Goal: Task Accomplishment & Management: Use online tool/utility

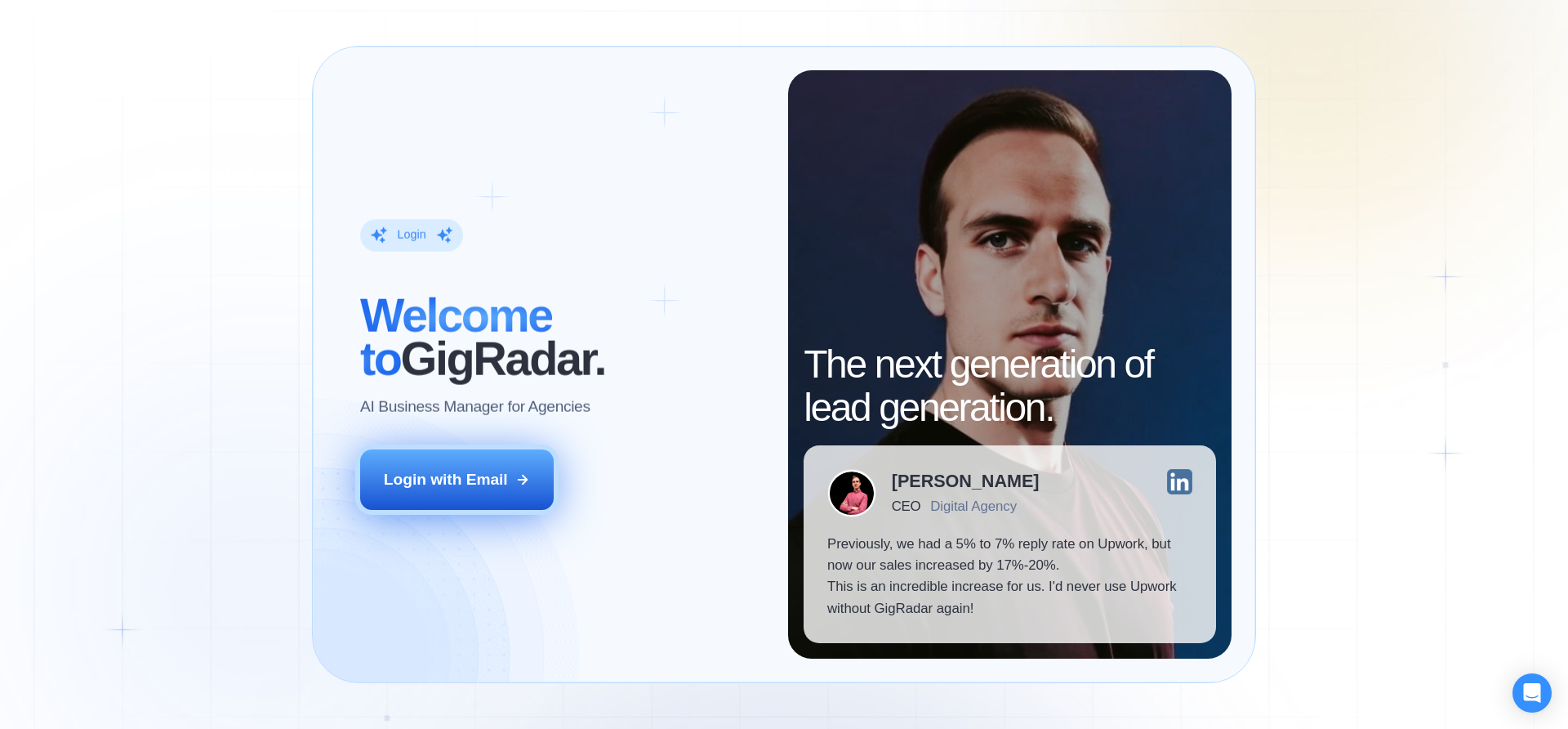
click at [477, 484] on div "Login with Email" at bounding box center [446, 479] width 124 height 22
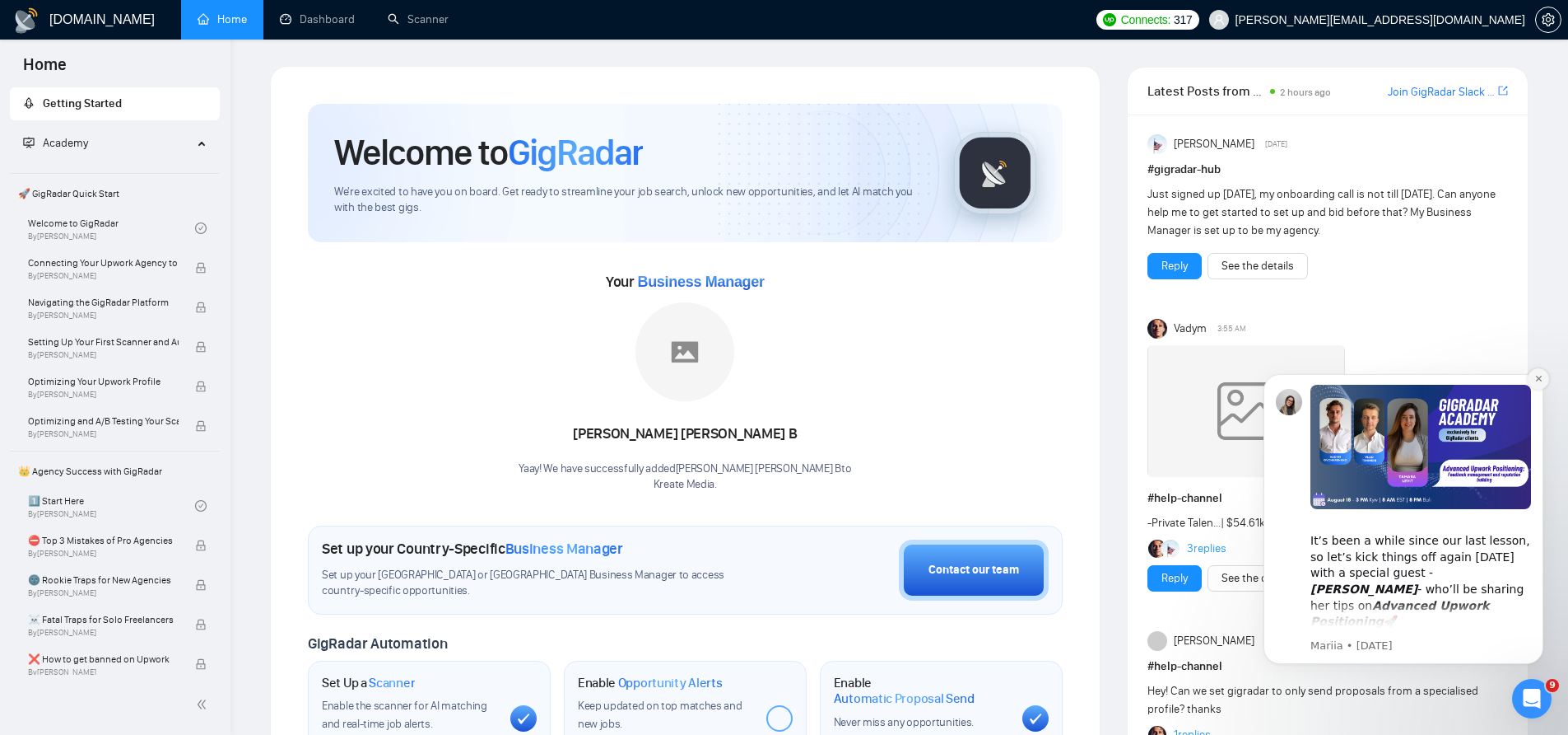
click at [1534, 374] on icon "Dismiss notification" at bounding box center [1538, 378] width 9 height 9
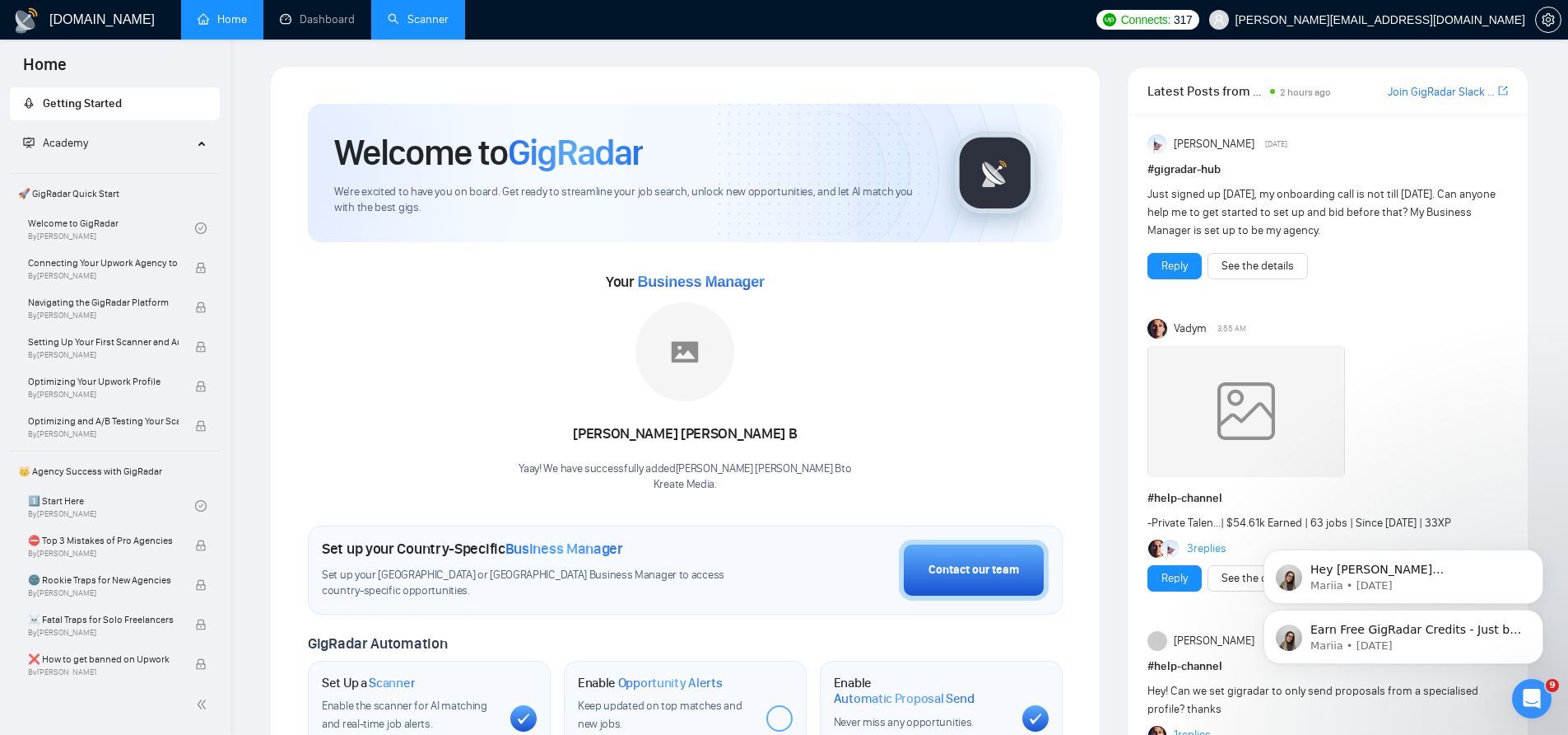
click at [417, 14] on link "Scanner" at bounding box center [419, 19] width 61 height 14
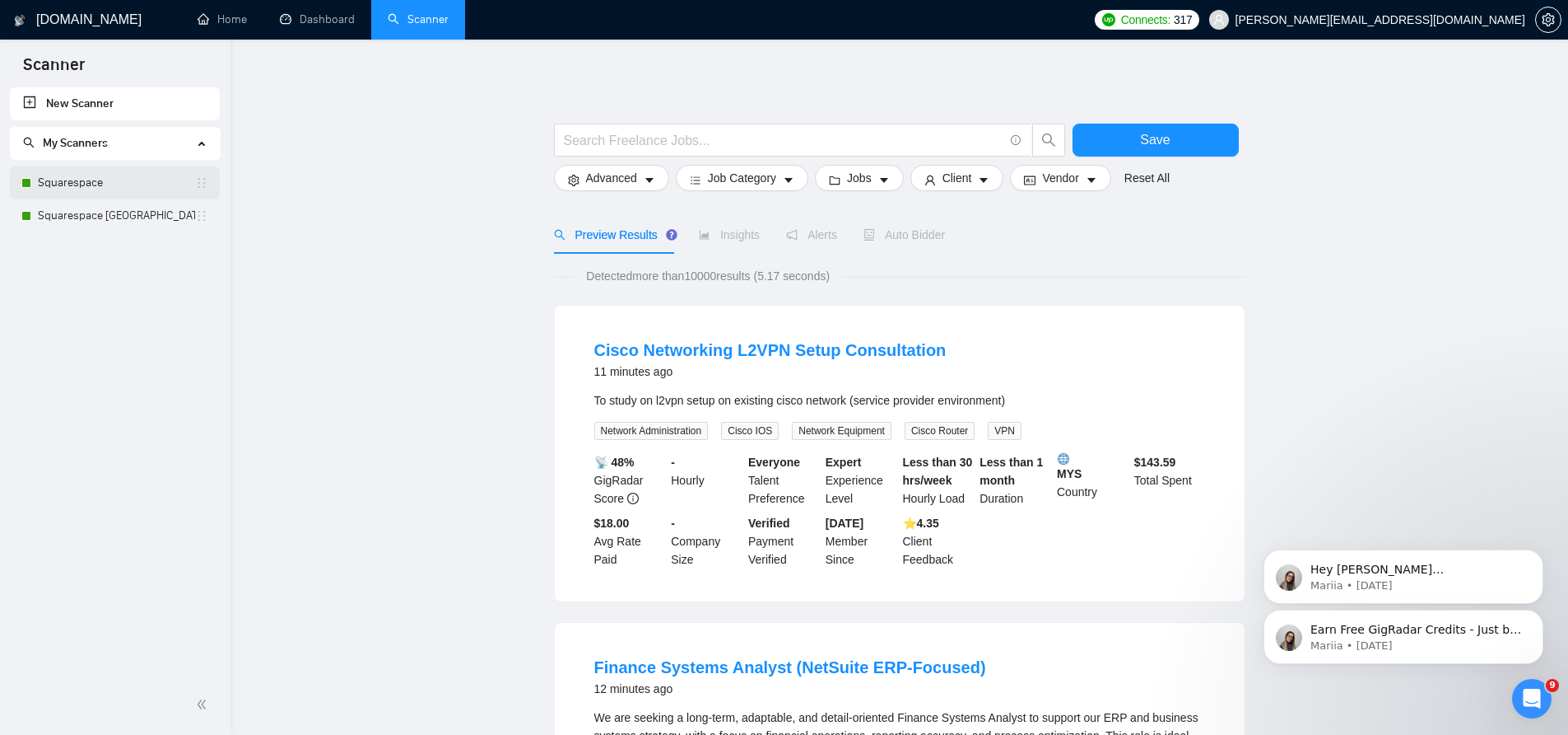
click at [124, 193] on link "Squarespace" at bounding box center [116, 182] width 157 height 33
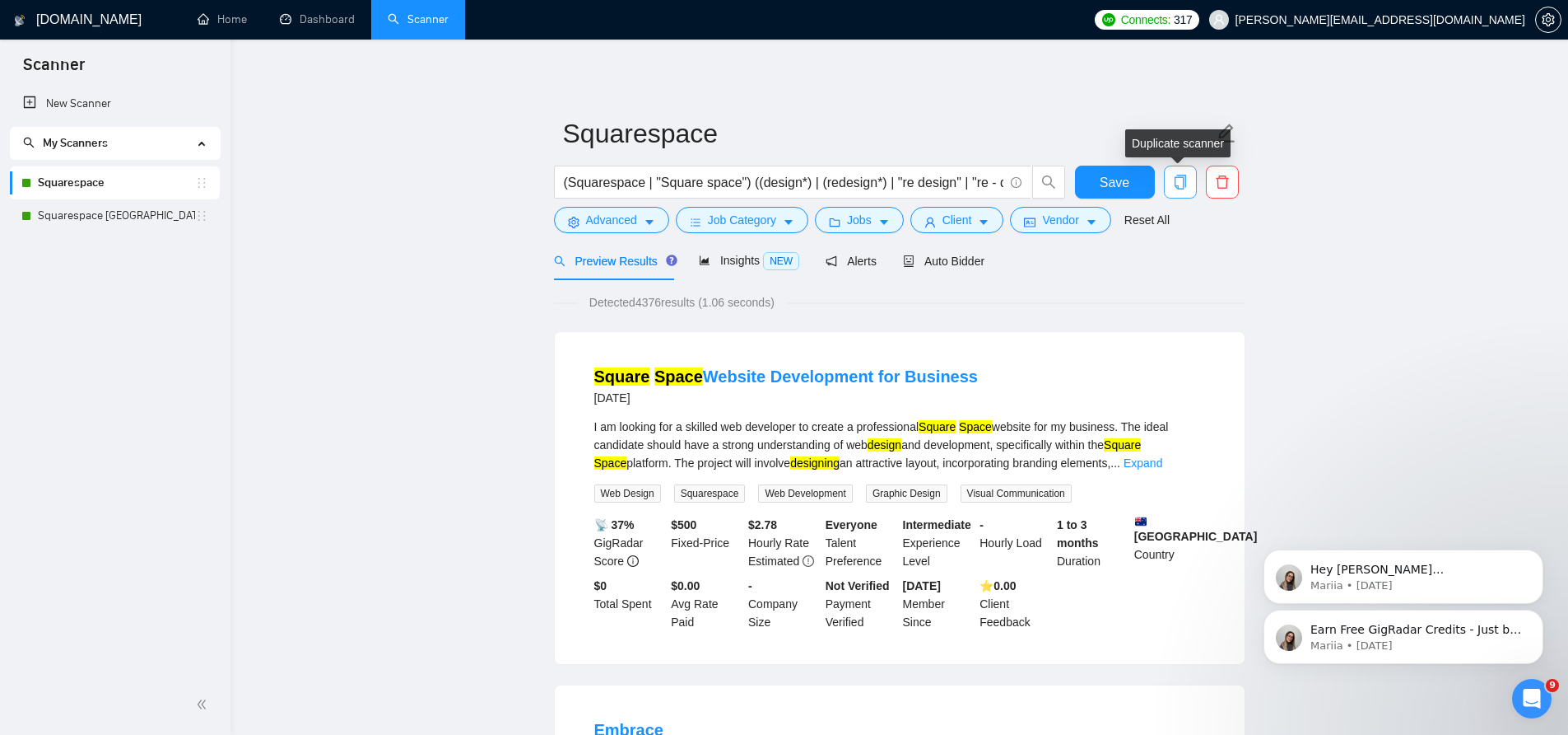
click at [1184, 180] on icon "copy" at bounding box center [1180, 181] width 15 height 15
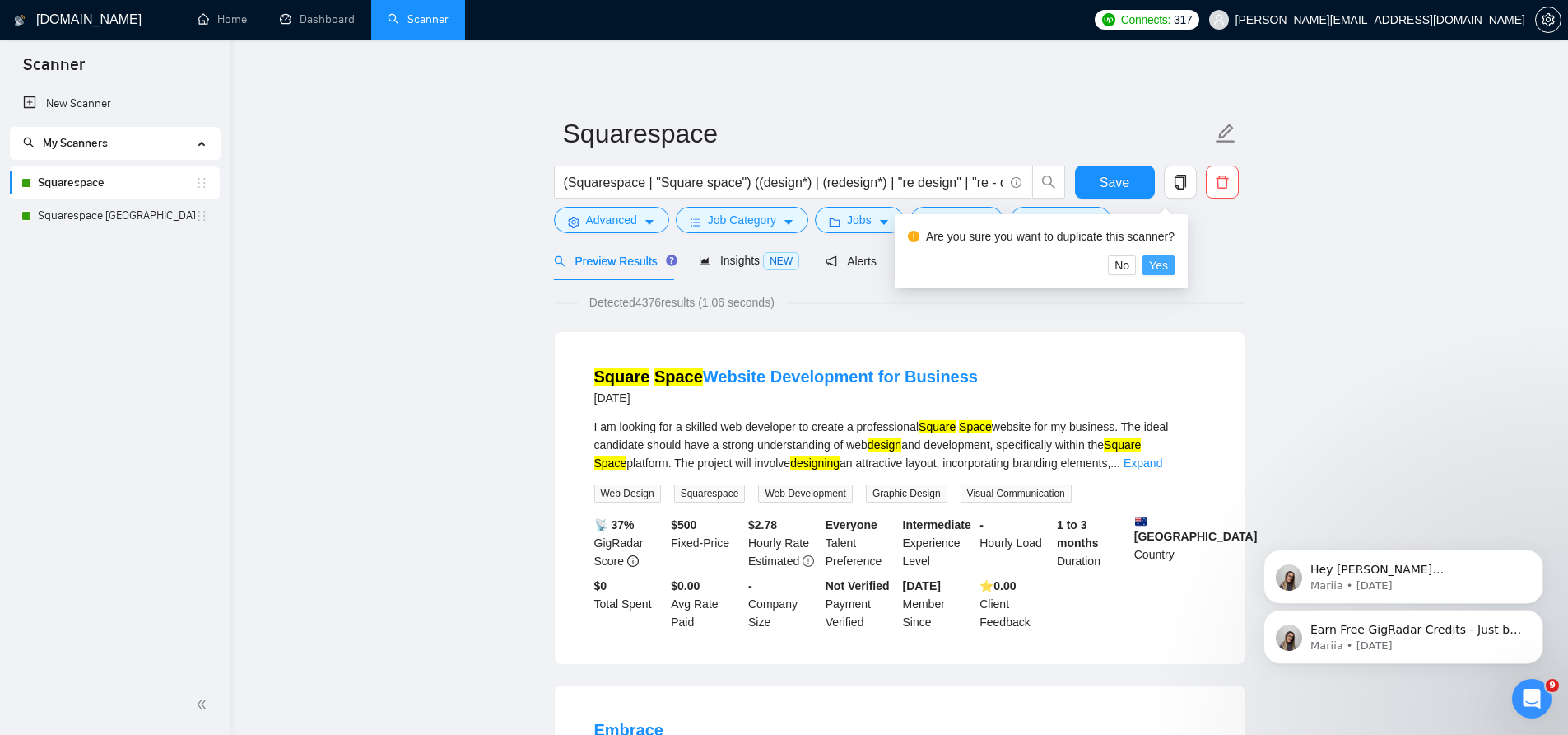
click at [1168, 266] on span "Yes" at bounding box center [1158, 265] width 19 height 18
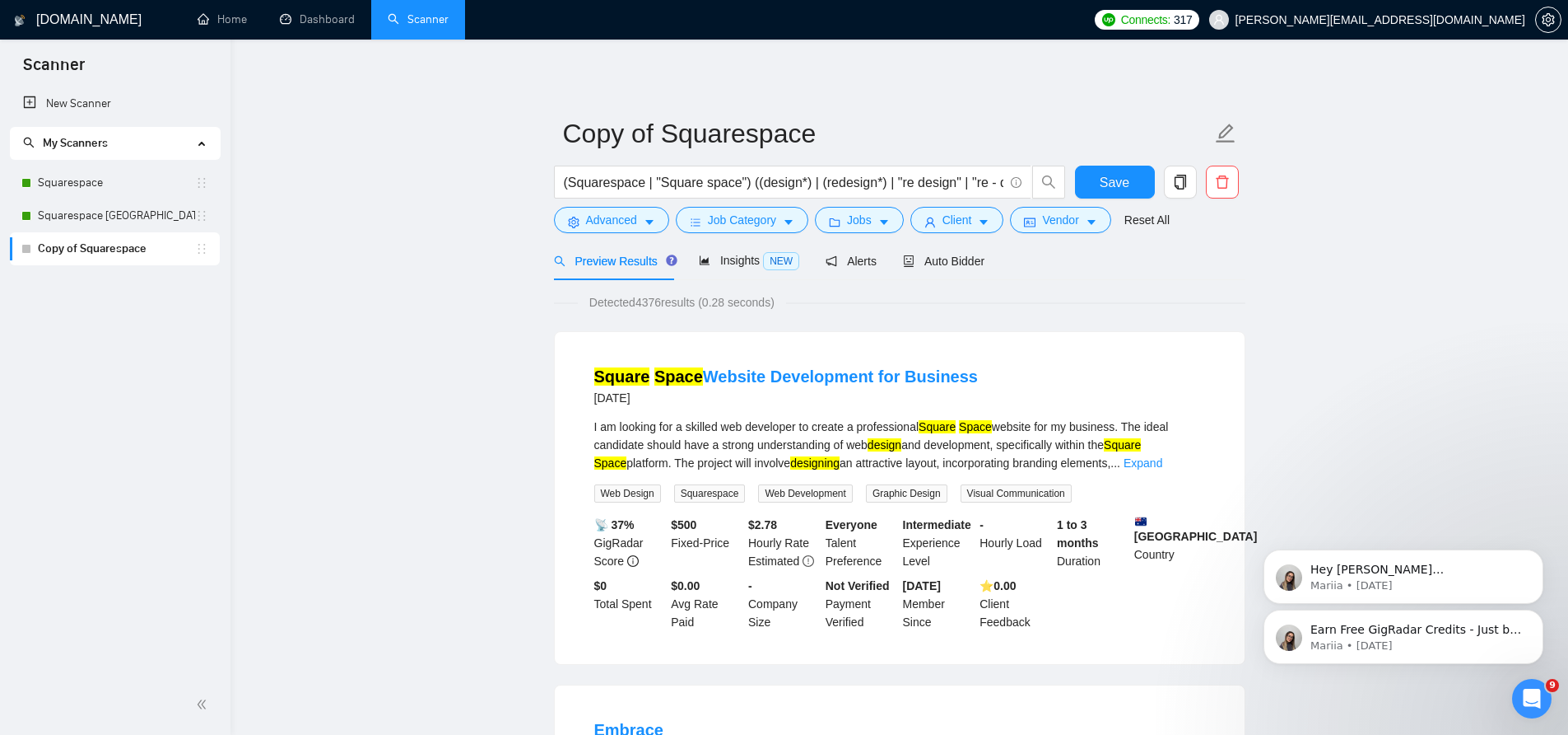
click at [84, 248] on link "Copy of Squarespace" at bounding box center [116, 249] width 157 height 33
click at [619, 183] on input "(Squarespace | "Square space") ((design*) | (redesign*) | "re design" | "re - d…" at bounding box center [784, 182] width 440 height 21
drag, startPoint x: 645, startPoint y: 182, endPoint x: 575, endPoint y: 180, distance: 70.0
click at [575, 180] on input "(Squarespace | "Square space") ((design*) | (redesign*) | "re design" | "re - d…" at bounding box center [784, 182] width 440 height 21
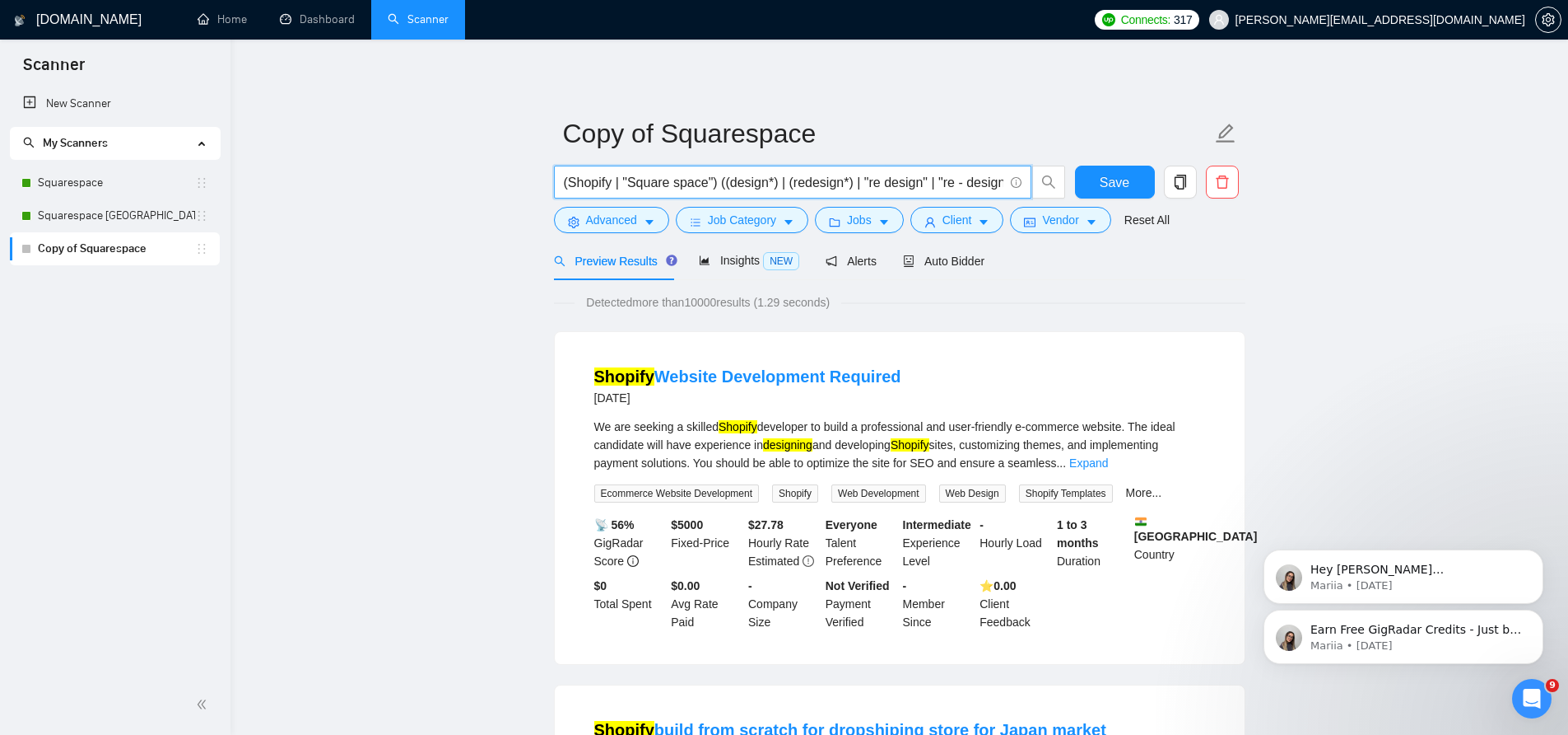
drag, startPoint x: 631, startPoint y: 178, endPoint x: 712, endPoint y: 178, distance: 81.0
click at [712, 178] on input "(Shopify | "Square space") ((design*) | (redesign*) | "re design" | "re - desig…" at bounding box center [784, 182] width 440 height 21
click at [824, 182] on input "(Shopify | "shopify") ((design*) | (redesign*) | "re design" | "re - design")" at bounding box center [784, 182] width 440 height 21
drag, startPoint x: 687, startPoint y: 180, endPoint x: 748, endPoint y: 174, distance: 61.3
click at [748, 174] on input "(Shopify | "shopify") ((design*) | (redesign*) | "re design" | "re - design")" at bounding box center [784, 182] width 440 height 21
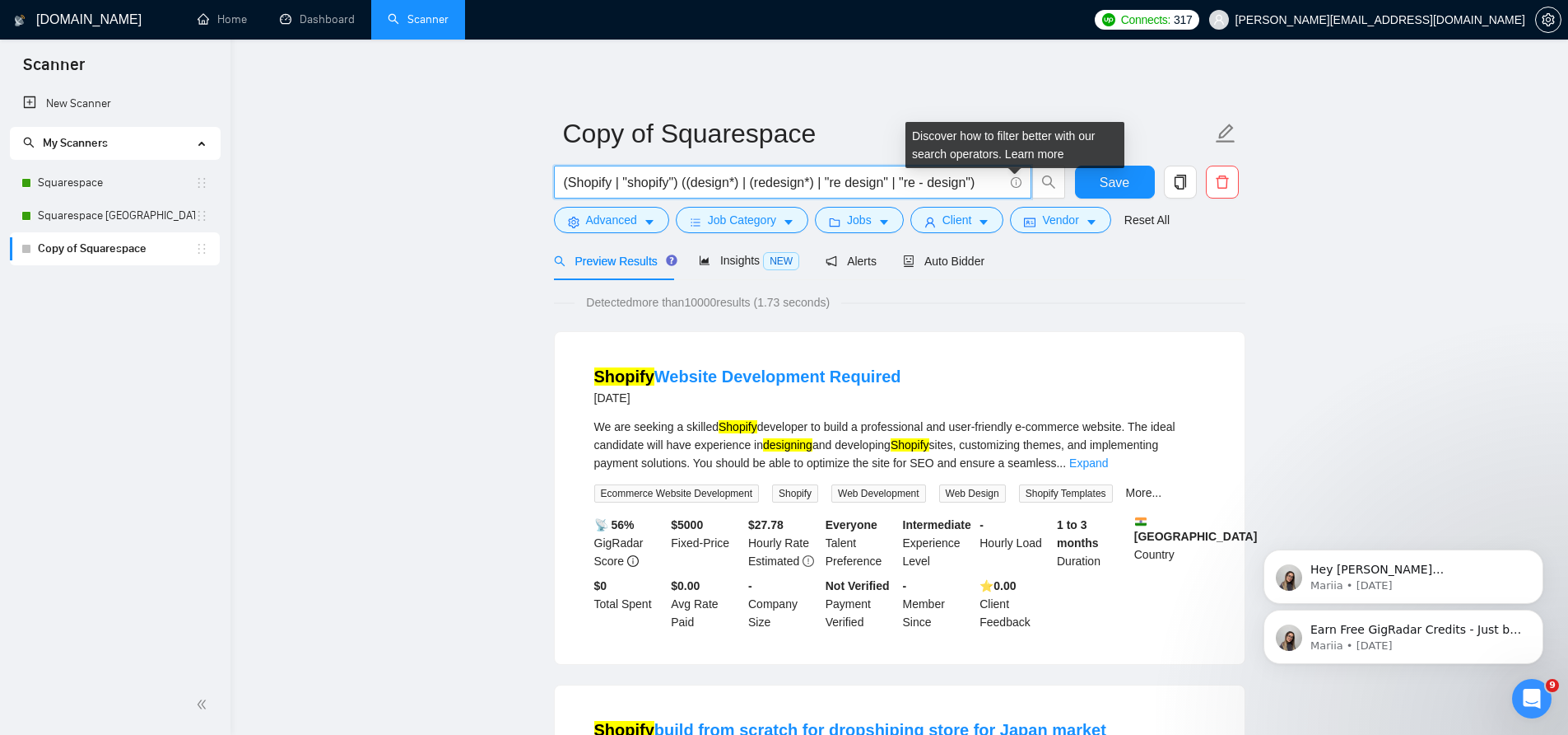
drag, startPoint x: 929, startPoint y: 177, endPoint x: 1008, endPoint y: 178, distance: 79.0
click at [1015, 179] on span "(Shopify | "shopify") ((design*) | (redesign*) | "re design" | "re - design")" at bounding box center [793, 181] width 477 height 33
click at [998, 189] on input "(Shopify | "shopify") ((design*) | (redesign*) | "re design" | "re - design")" at bounding box center [784, 182] width 440 height 21
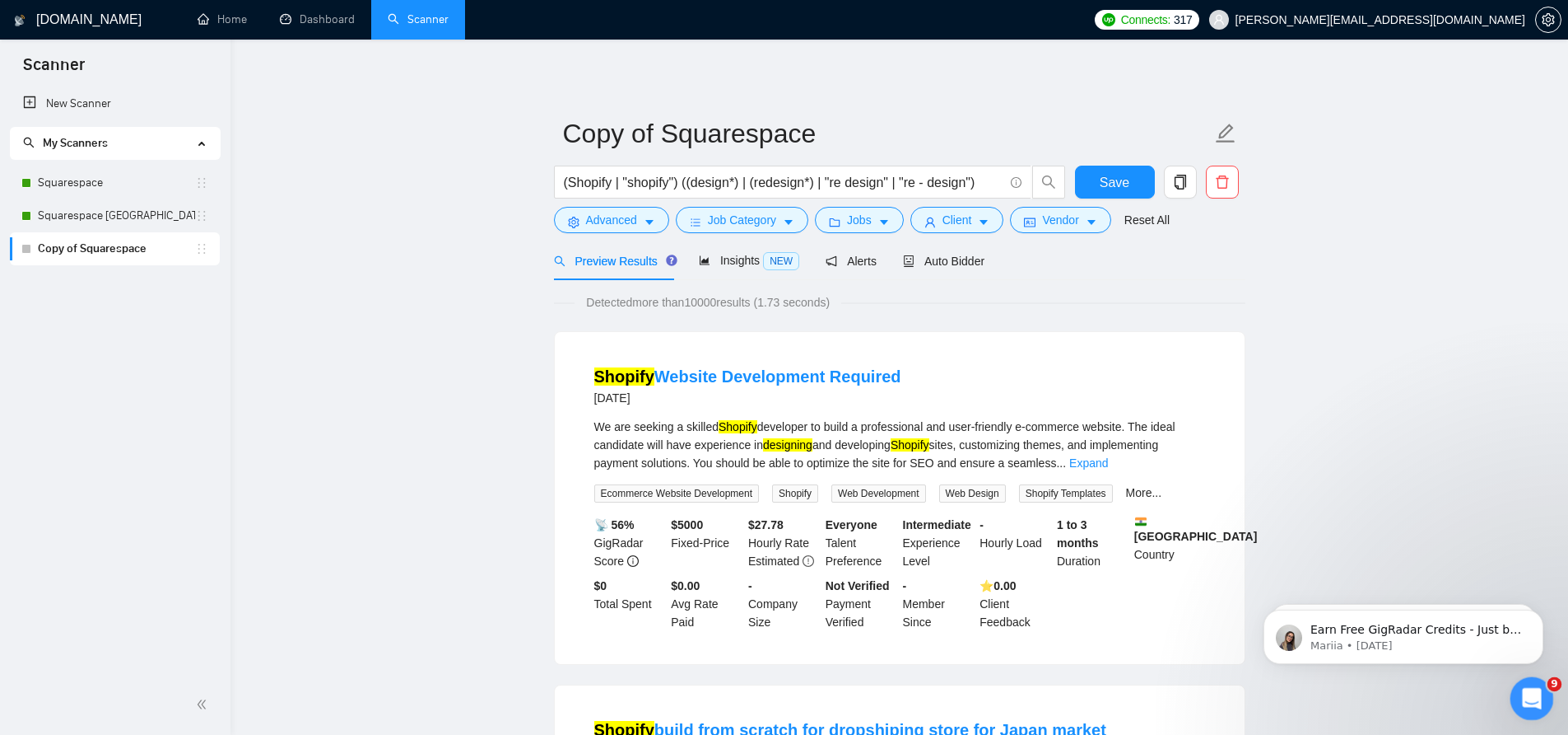
click at [1536, 708] on div "Open Intercom Messenger" at bounding box center [1529, 695] width 54 height 54
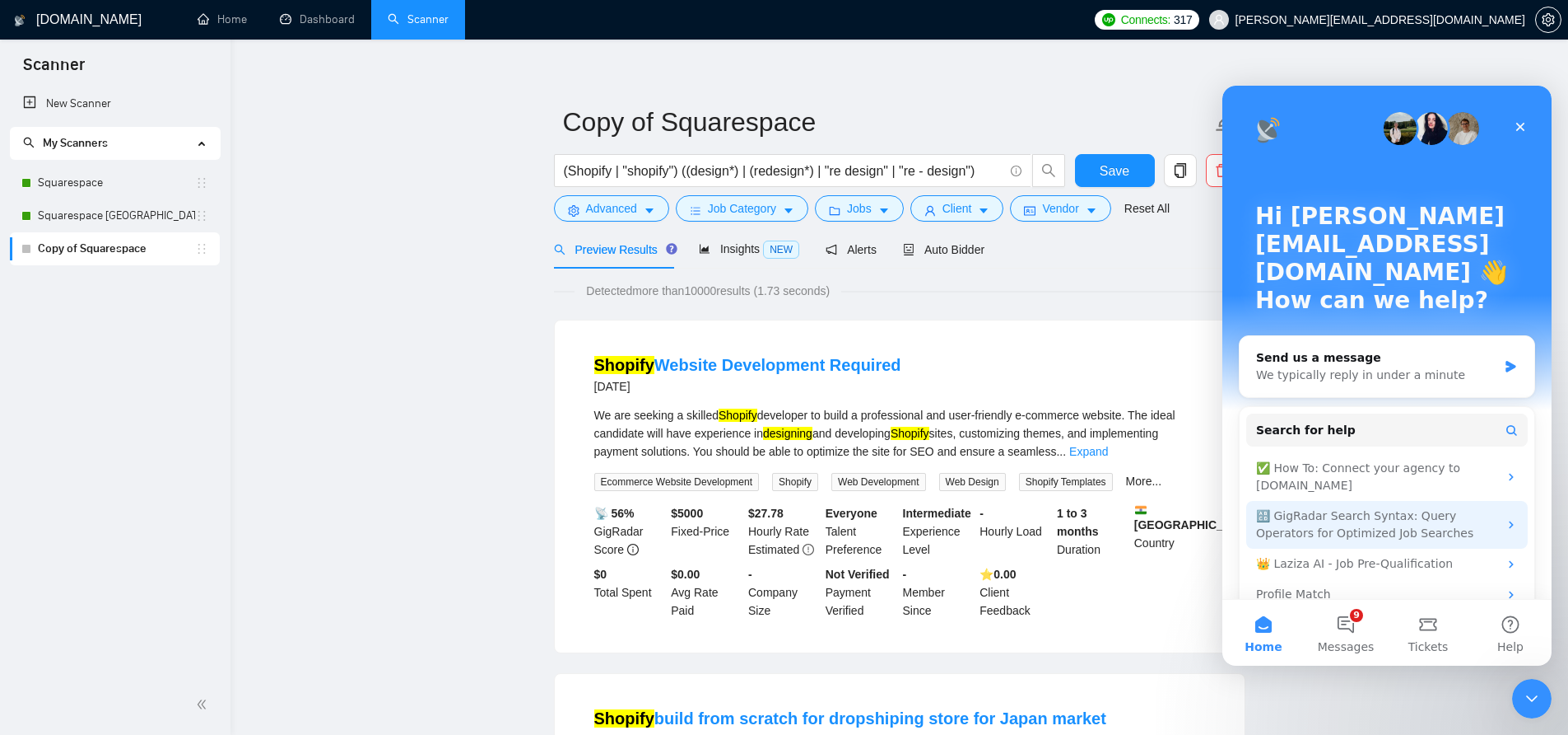
scroll to position [34, 0]
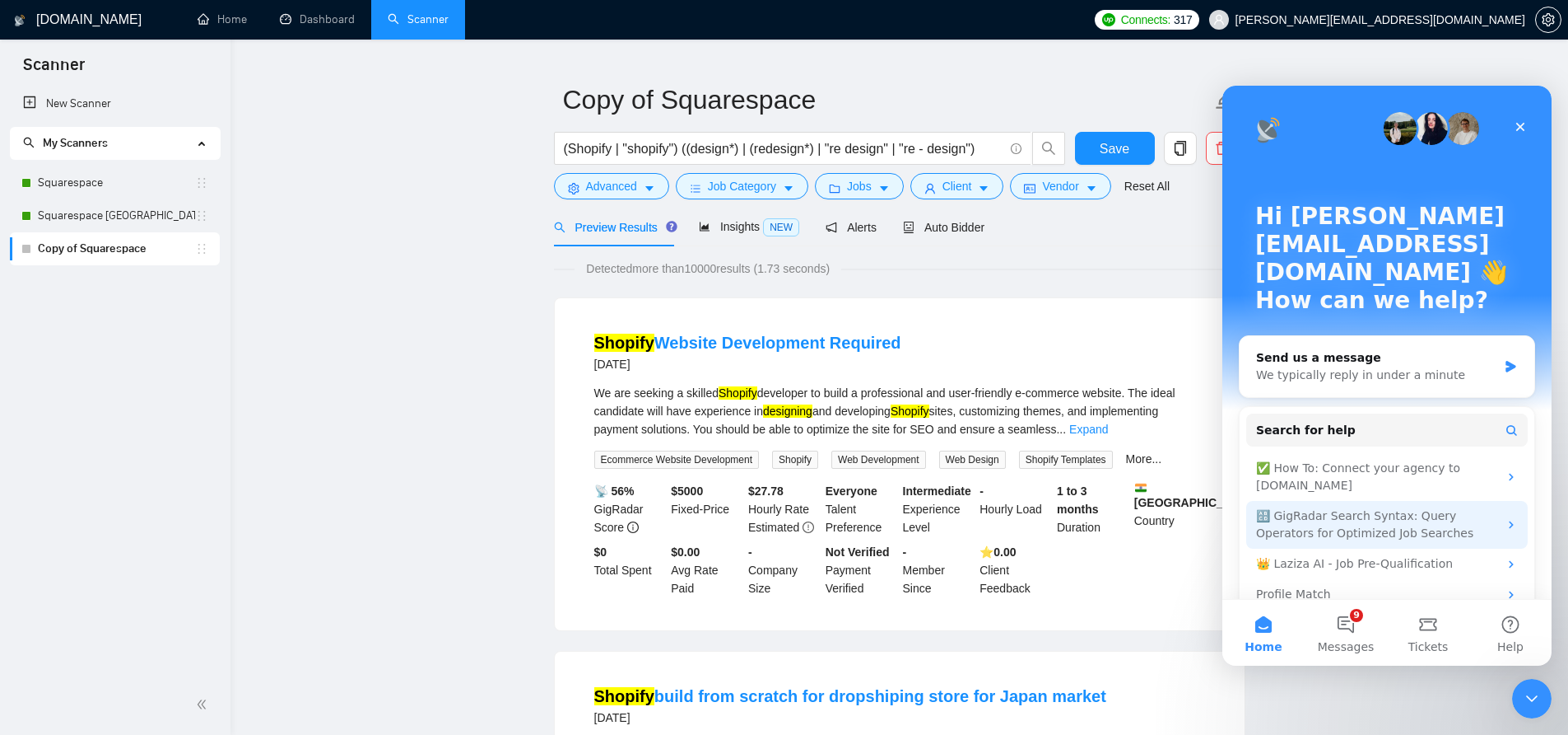
click at [1426, 507] on div "🔠 GigRadar Search Syntax: Query Operators for Optimized Job Searches" at bounding box center [1377, 524] width 243 height 35
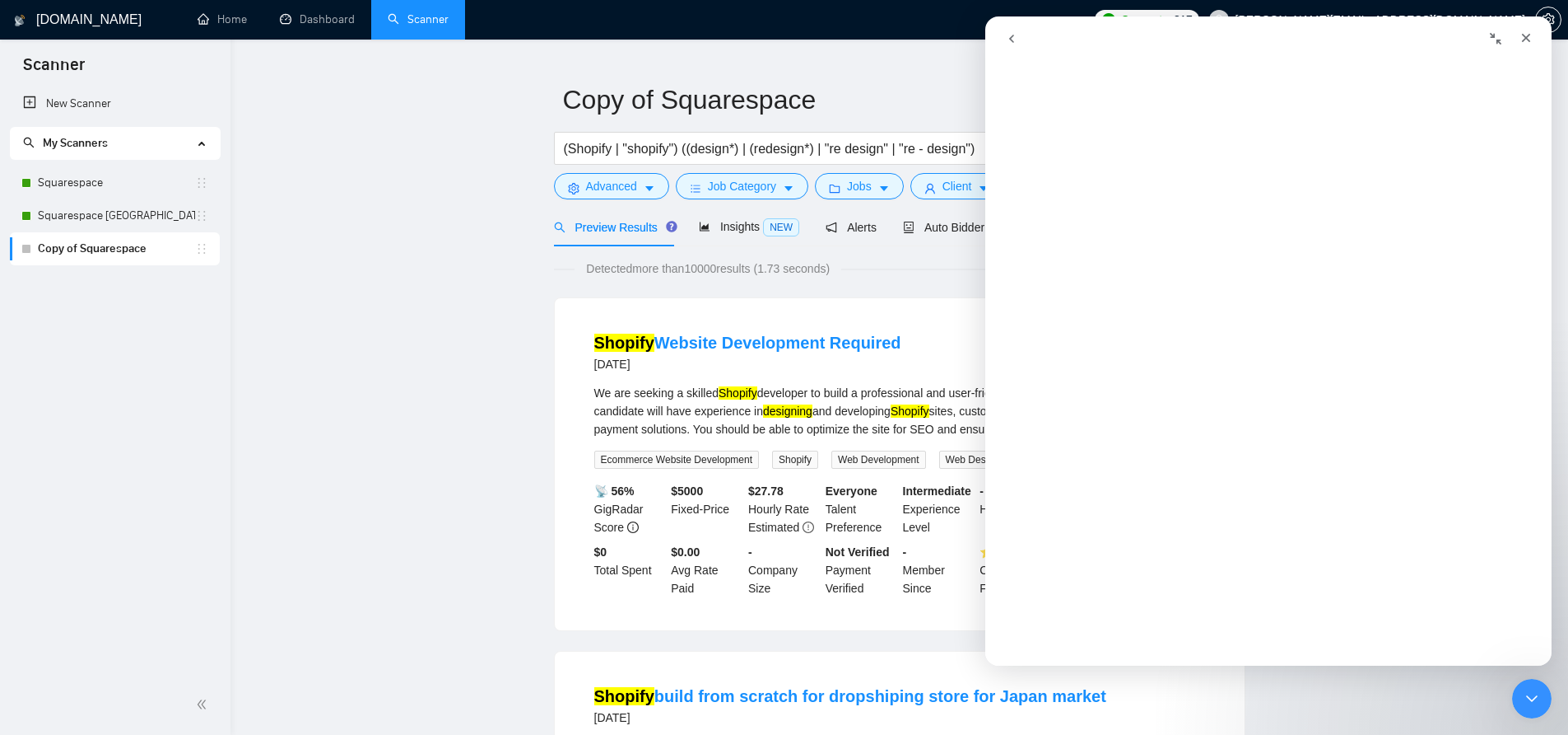
scroll to position [0, 0]
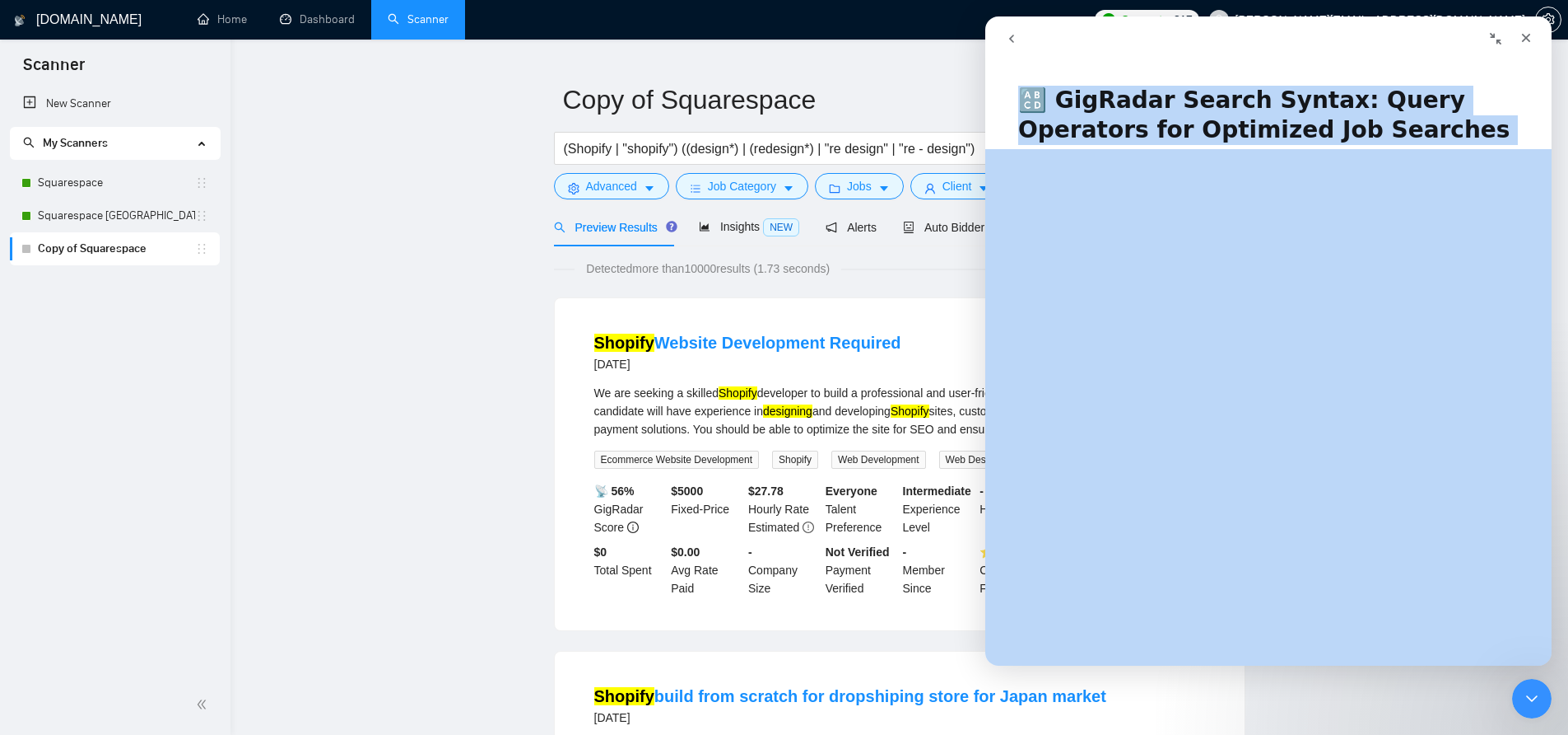
drag, startPoint x: 1020, startPoint y: 89, endPoint x: 1333, endPoint y: 449, distance: 477.0
click at [1333, 449] on div "🔠 GigRadar Search Syntax: Query Operators for Optimized Job Searches Did this a…" at bounding box center [1269, 368] width 566 height 596
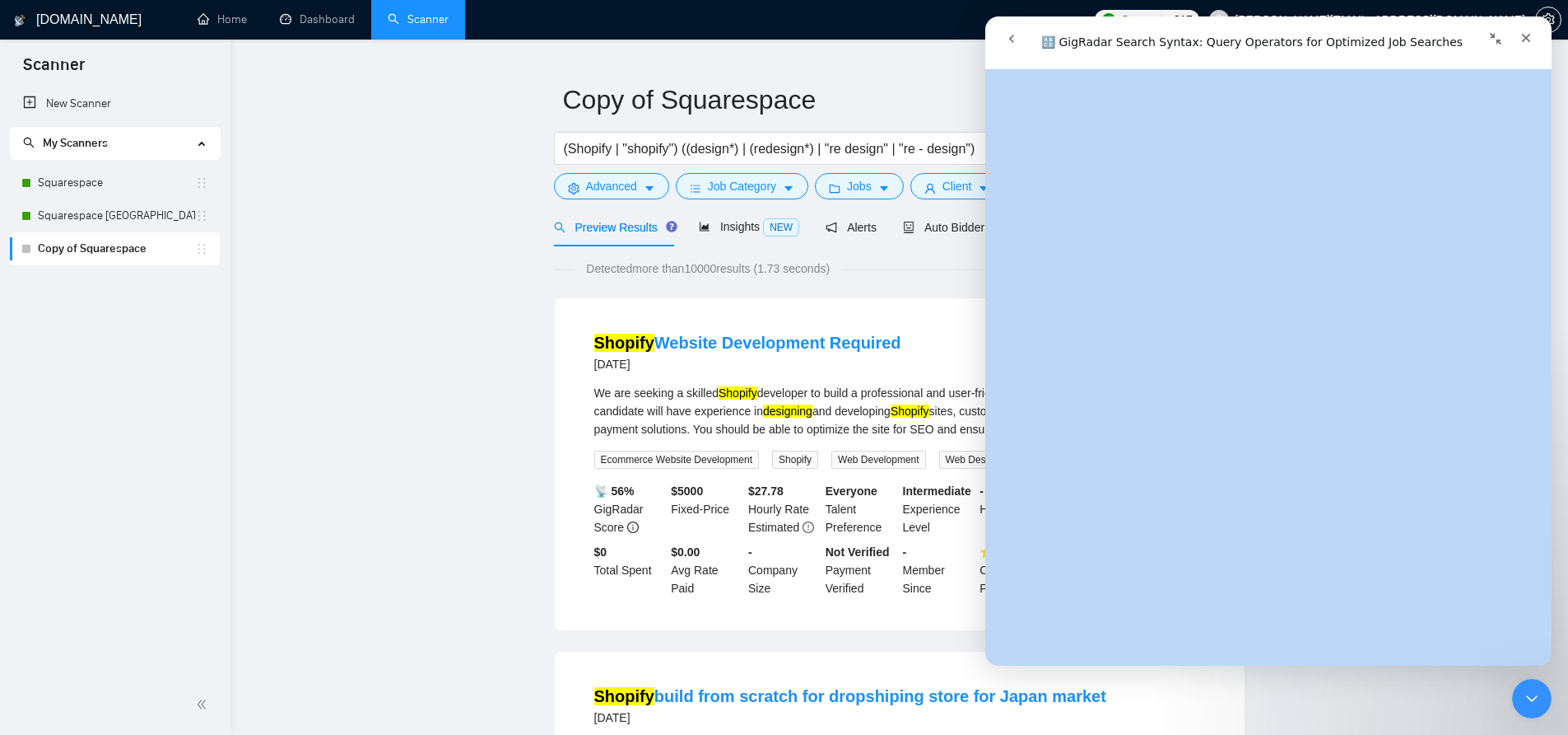
scroll to position [5941, 0]
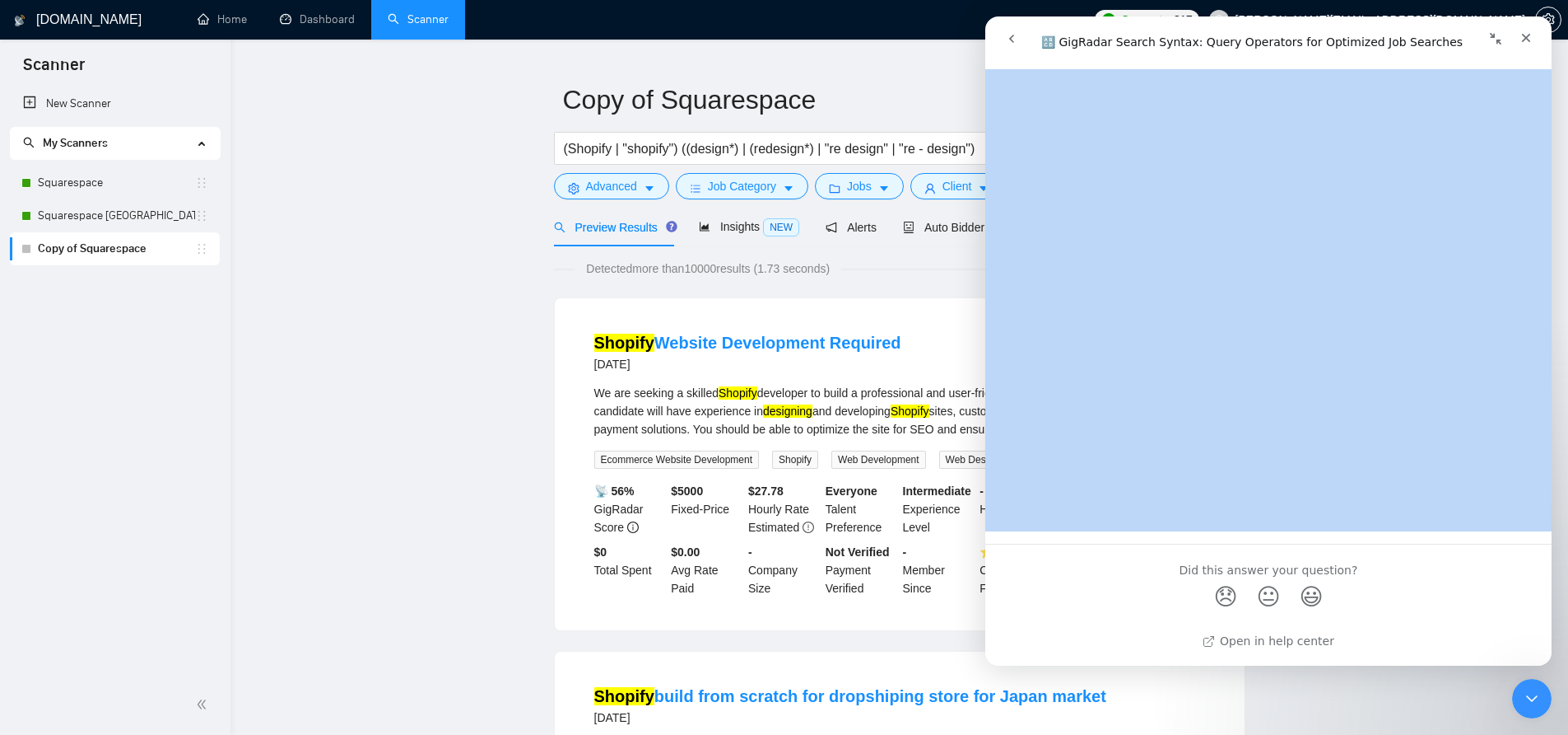
copy h1 "🔠 GigRadar Search Syntax: Query Operators for Optimized Job Searches"
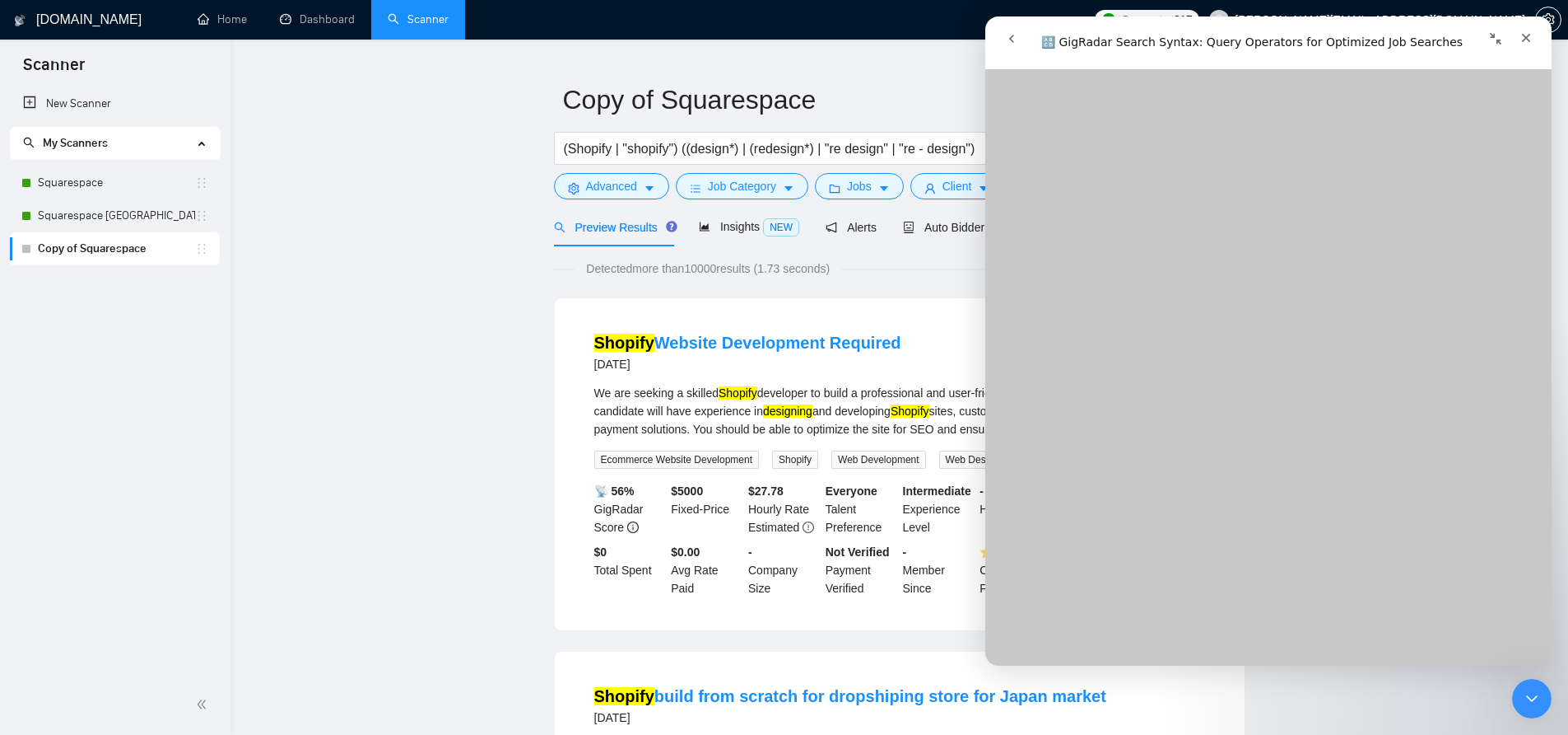
scroll to position [1310, 0]
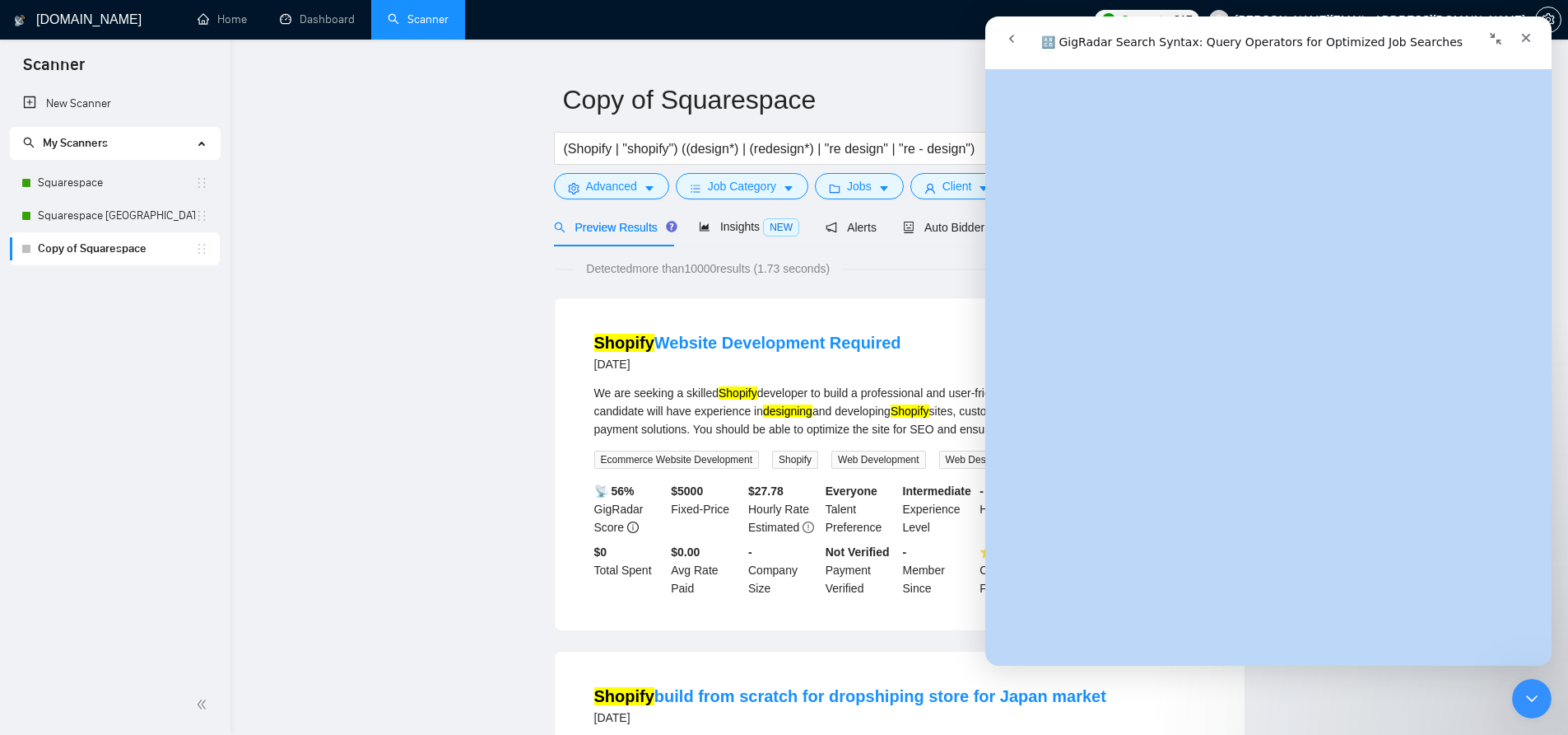
click at [999, 35] on button "go back" at bounding box center [1012, 39] width 32 height 32
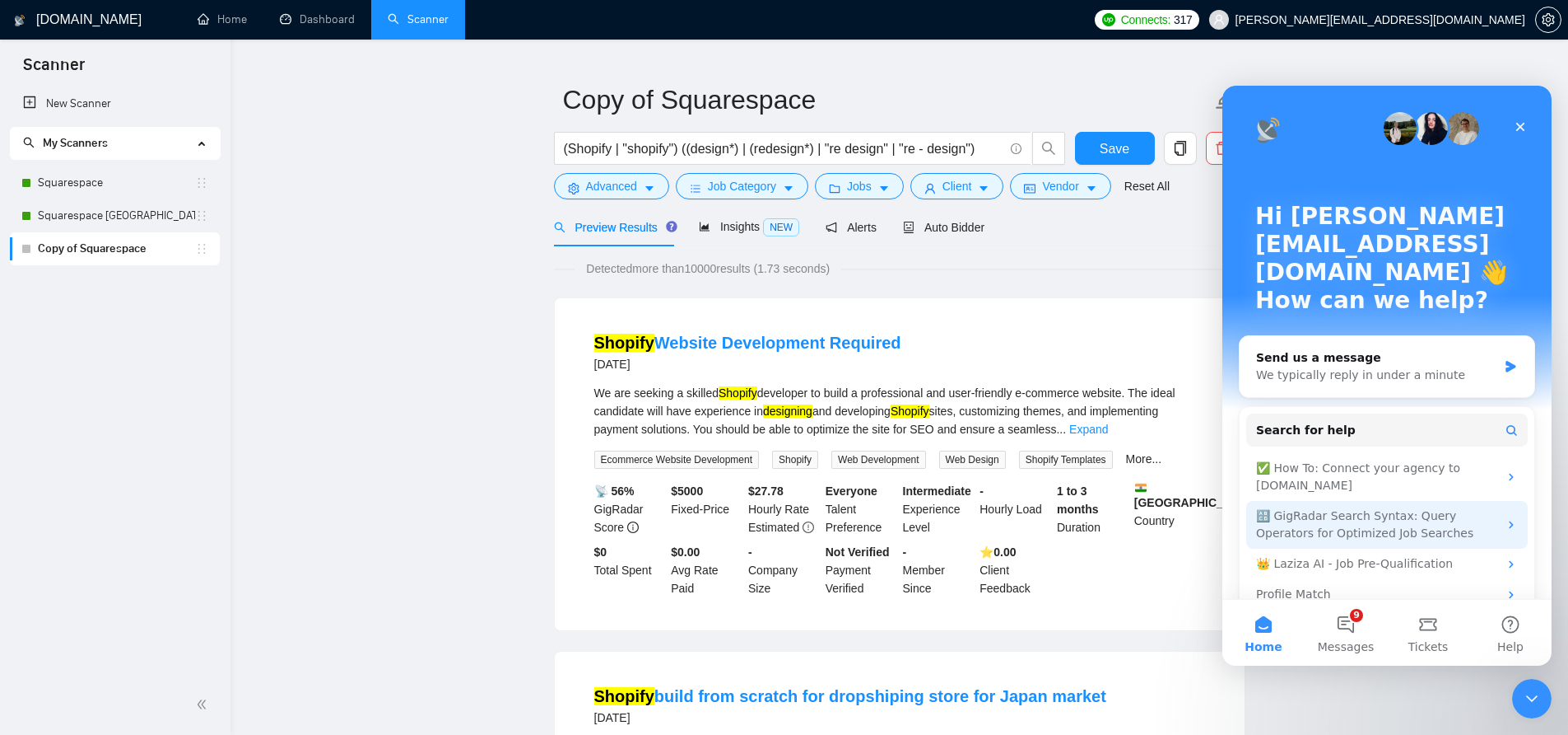
click at [1382, 507] on div "🔠 GigRadar Search Syntax: Query Operators for Optimized Job Searches" at bounding box center [1377, 524] width 243 height 35
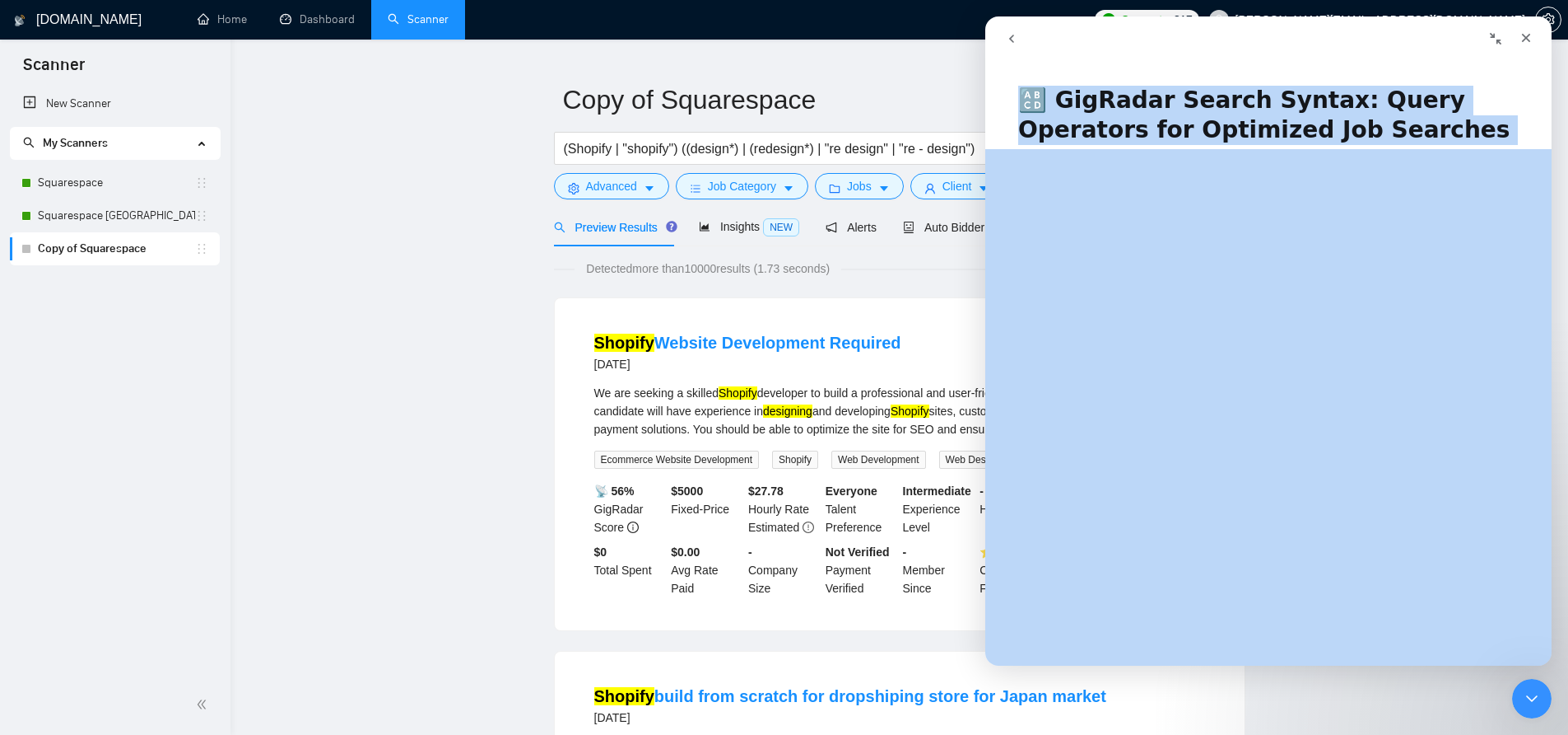
drag, startPoint x: 1021, startPoint y: 96, endPoint x: 1349, endPoint y: 597, distance: 598.8
click at [1349, 597] on div "🔠 GigRadar Search Syntax: Query Operators for Optimized Job Searches Did this a…" at bounding box center [1269, 368] width 566 height 596
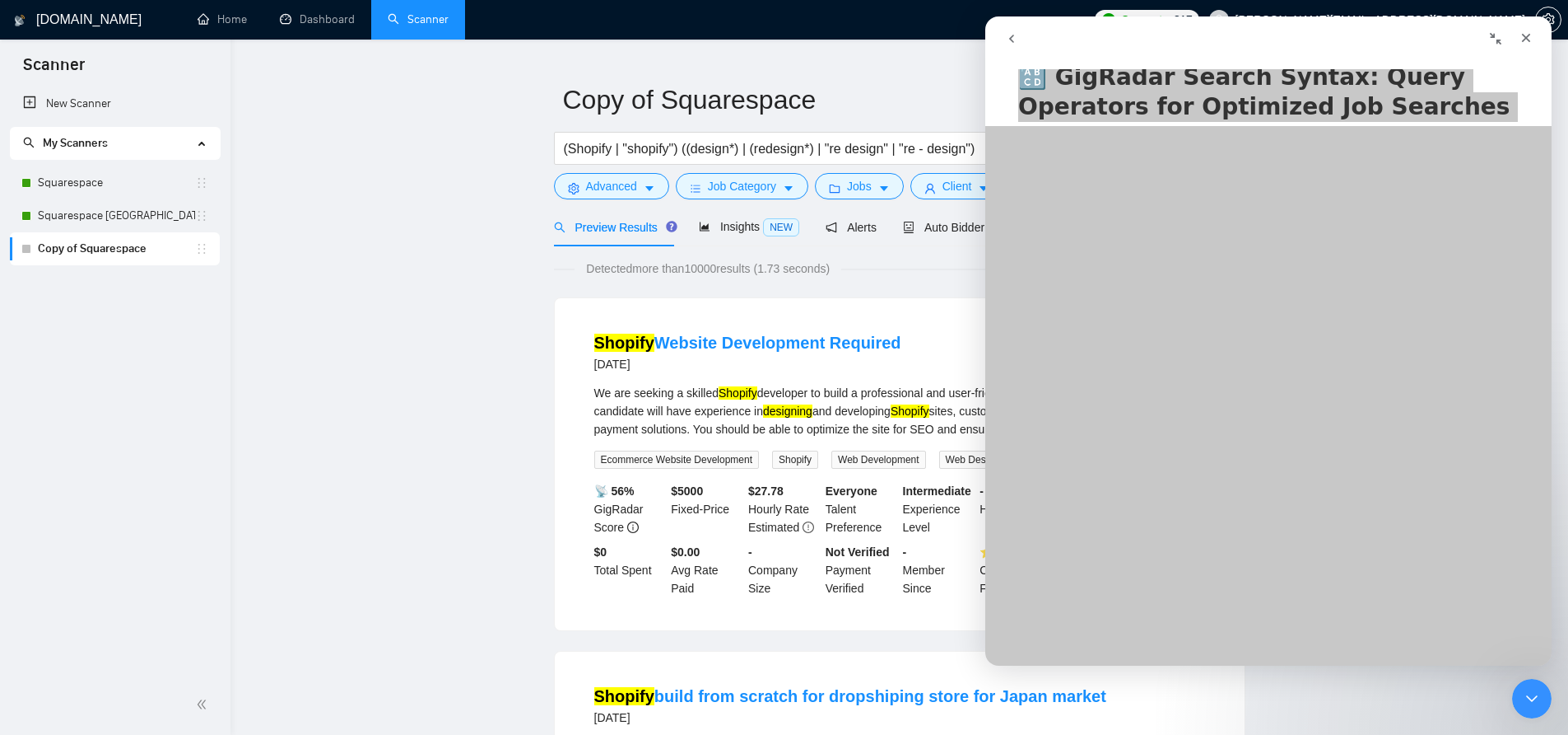
scroll to position [0, 0]
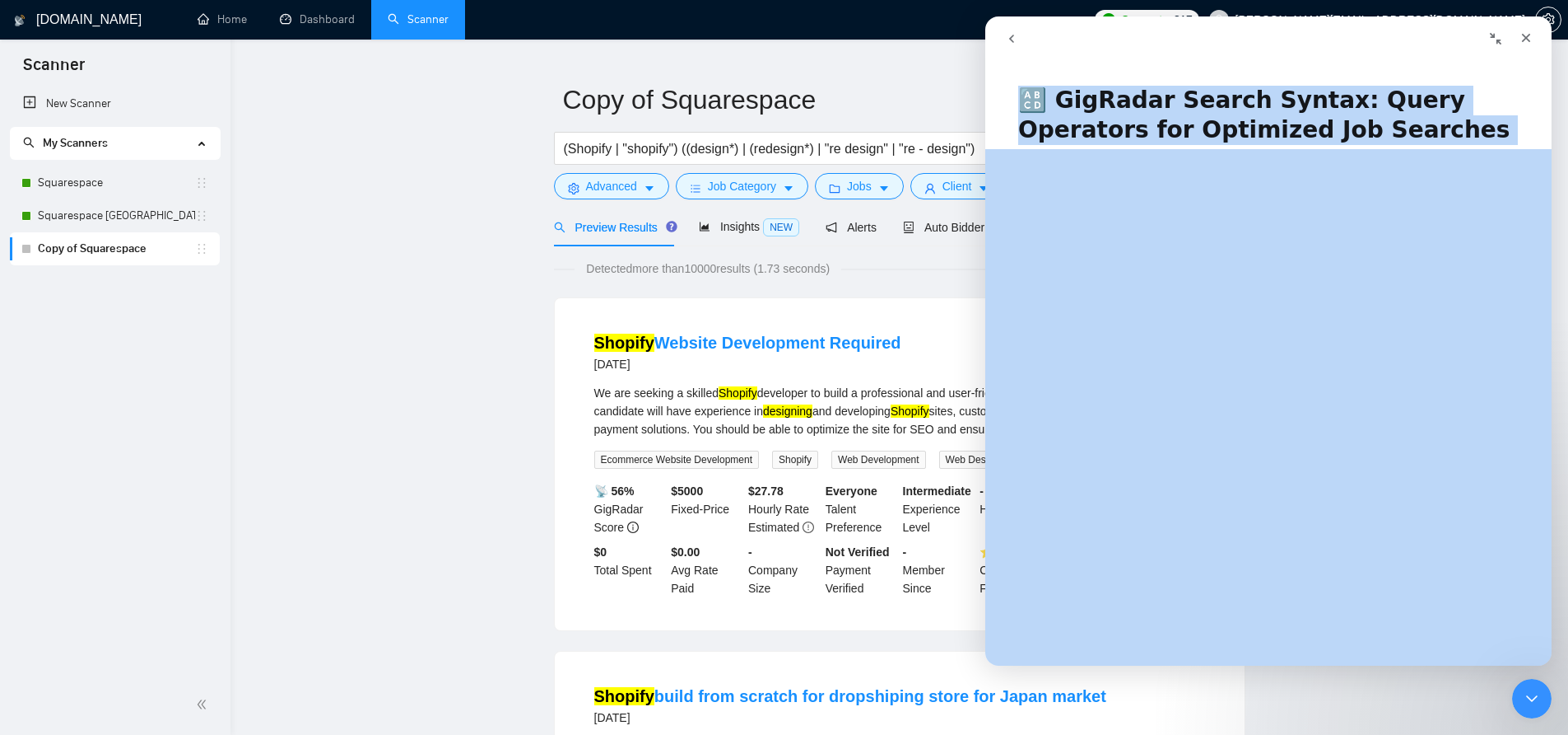
click at [1353, 121] on h1 "🔠 GigRadar Search Syntax: Query Operators for Optimized Job Searches" at bounding box center [1269, 109] width 566 height 80
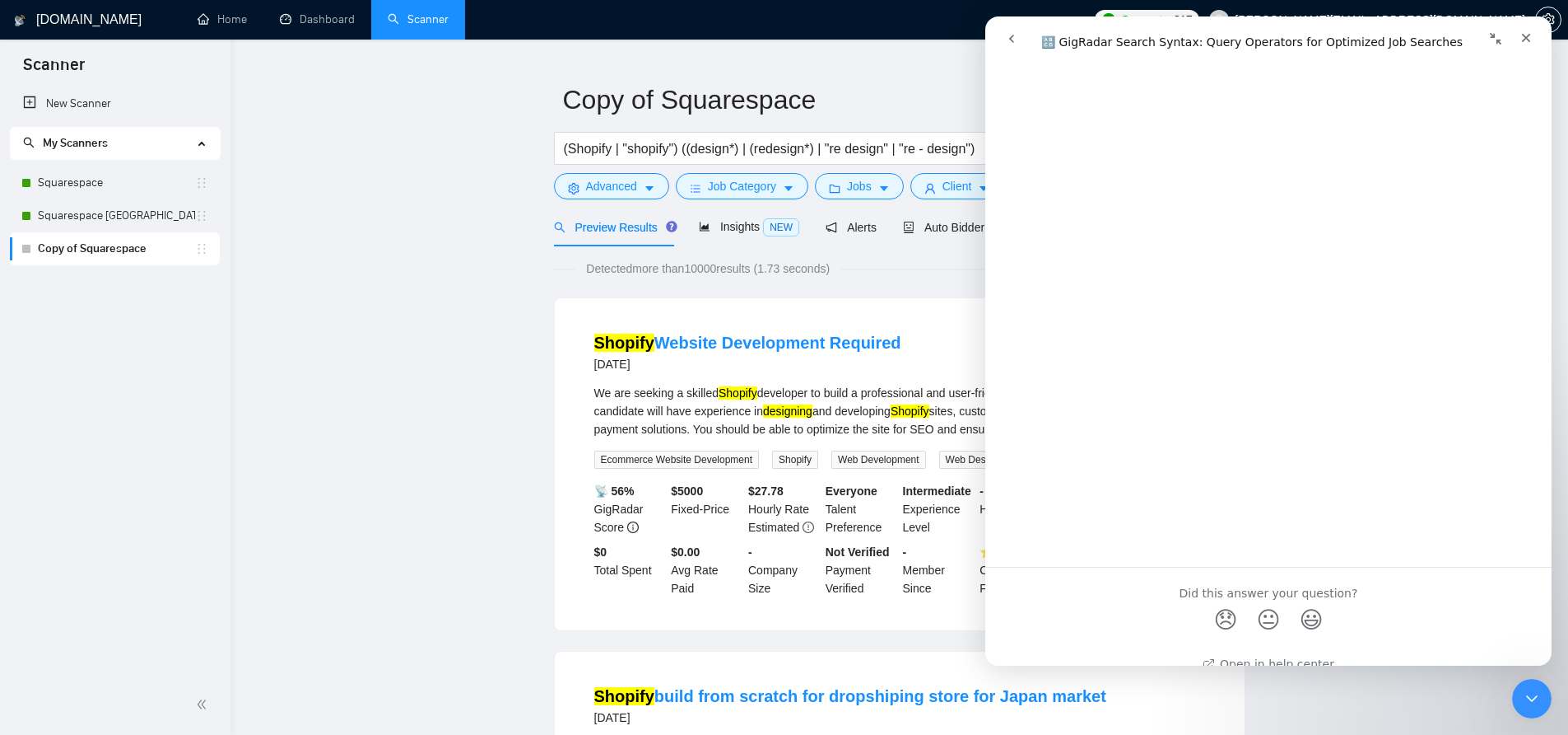
scroll to position [5941, 0]
click at [764, 148] on input "(Shopify | "shopify") ((design*) | (redesign*) | "re design" | "re - design")" at bounding box center [784, 149] width 440 height 21
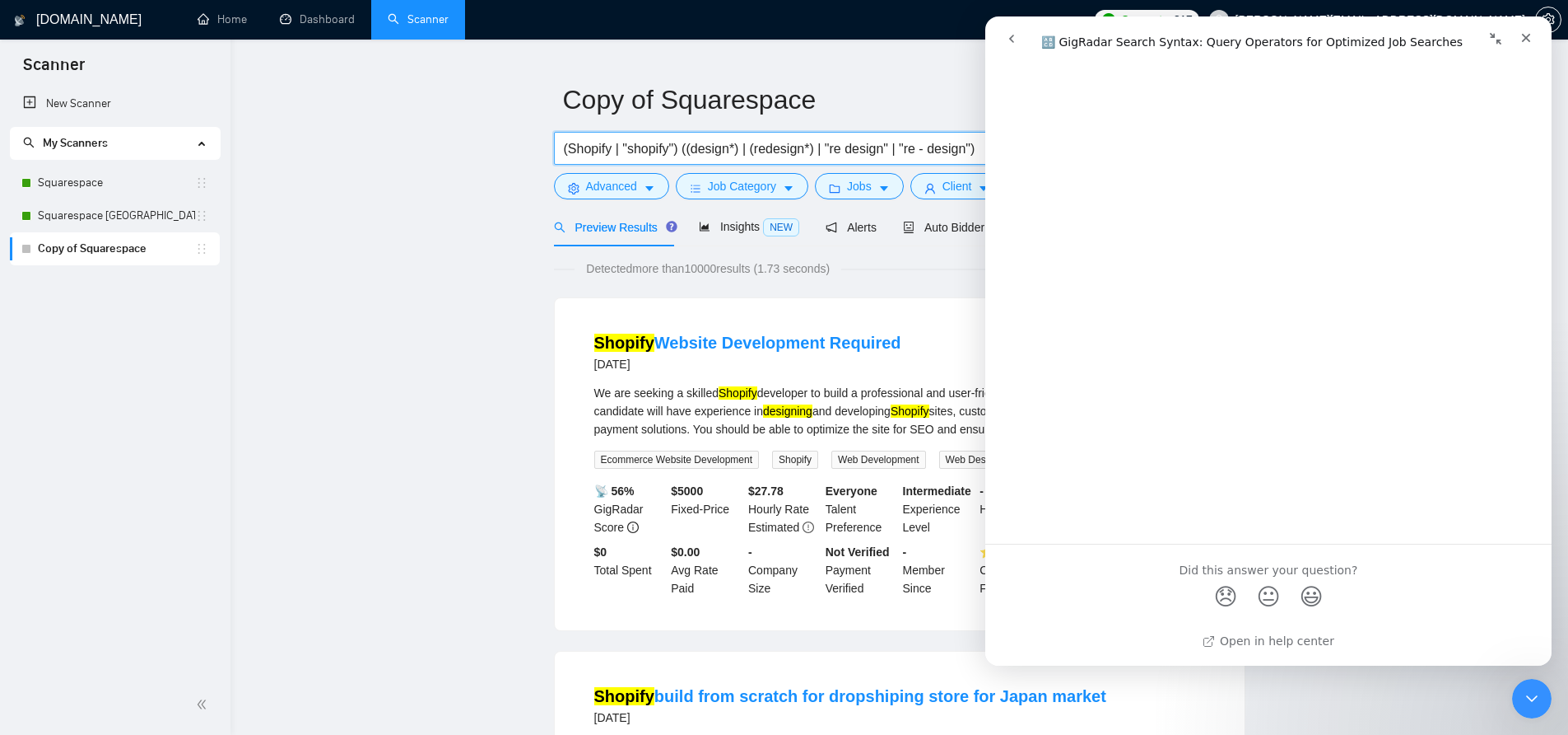
click at [764, 148] on input "(Shopify | "shopify") ((design*) | (redesign*) | "re design" | "re - design")" at bounding box center [784, 149] width 440 height 21
click at [1528, 37] on icon "Close" at bounding box center [1525, 38] width 13 height 13
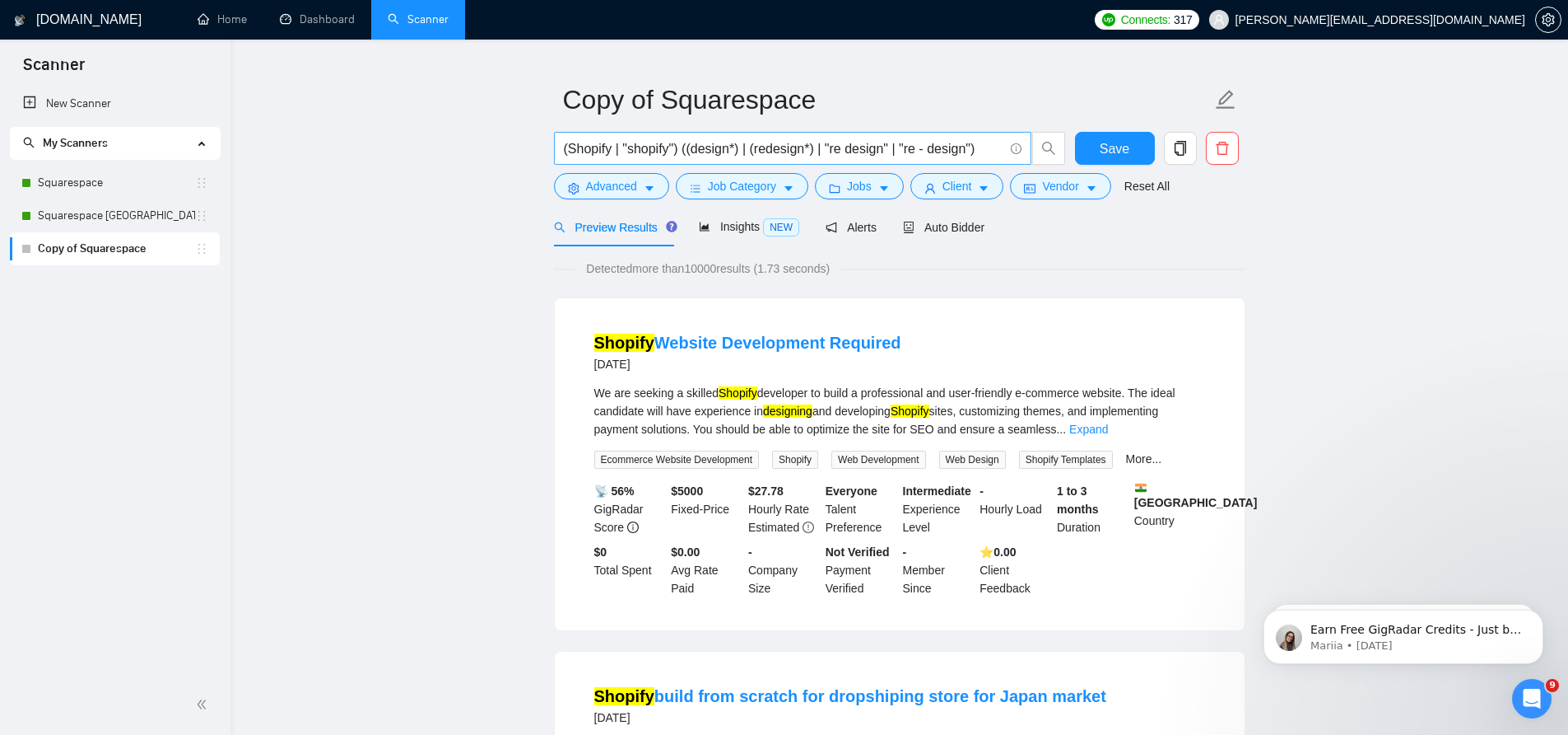
scroll to position [0, 0]
click at [869, 150] on input "(Shopify | "shopify") ((design*) | (redesign*) | "re design" | "re - design")" at bounding box center [784, 149] width 440 height 21
click at [868, 150] on input "(Shopify | "shopify") ((design*) | (redesign*) | "re design" | "re - design")" at bounding box center [784, 149] width 440 height 21
paste input "shopify) ((design*) | (development) | (developer) | (redesign*) | (conversion*)…"
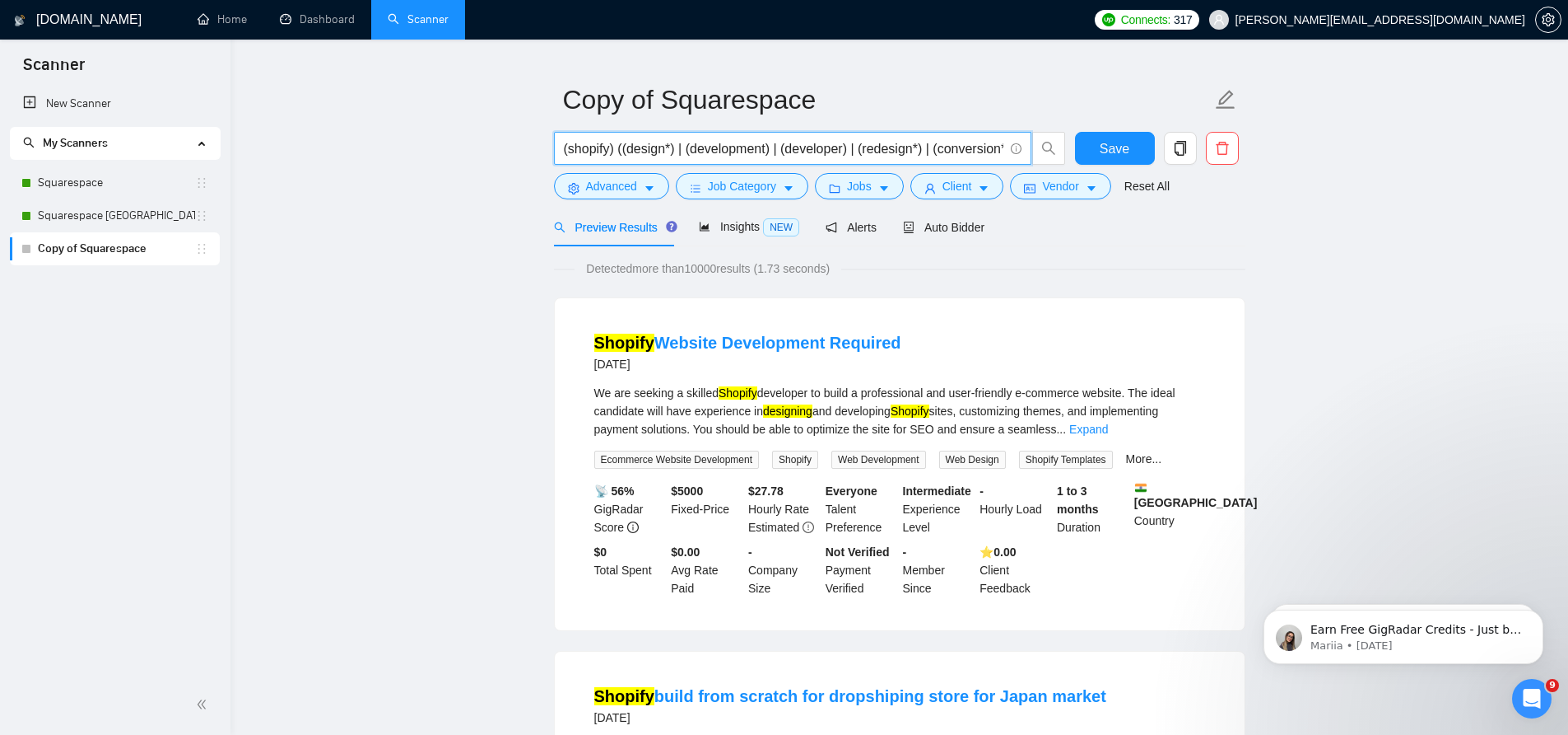
scroll to position [0, 66]
type input "(shopify) ((design*) | (development) | (developer) | (redesign*) | (conversion*…"
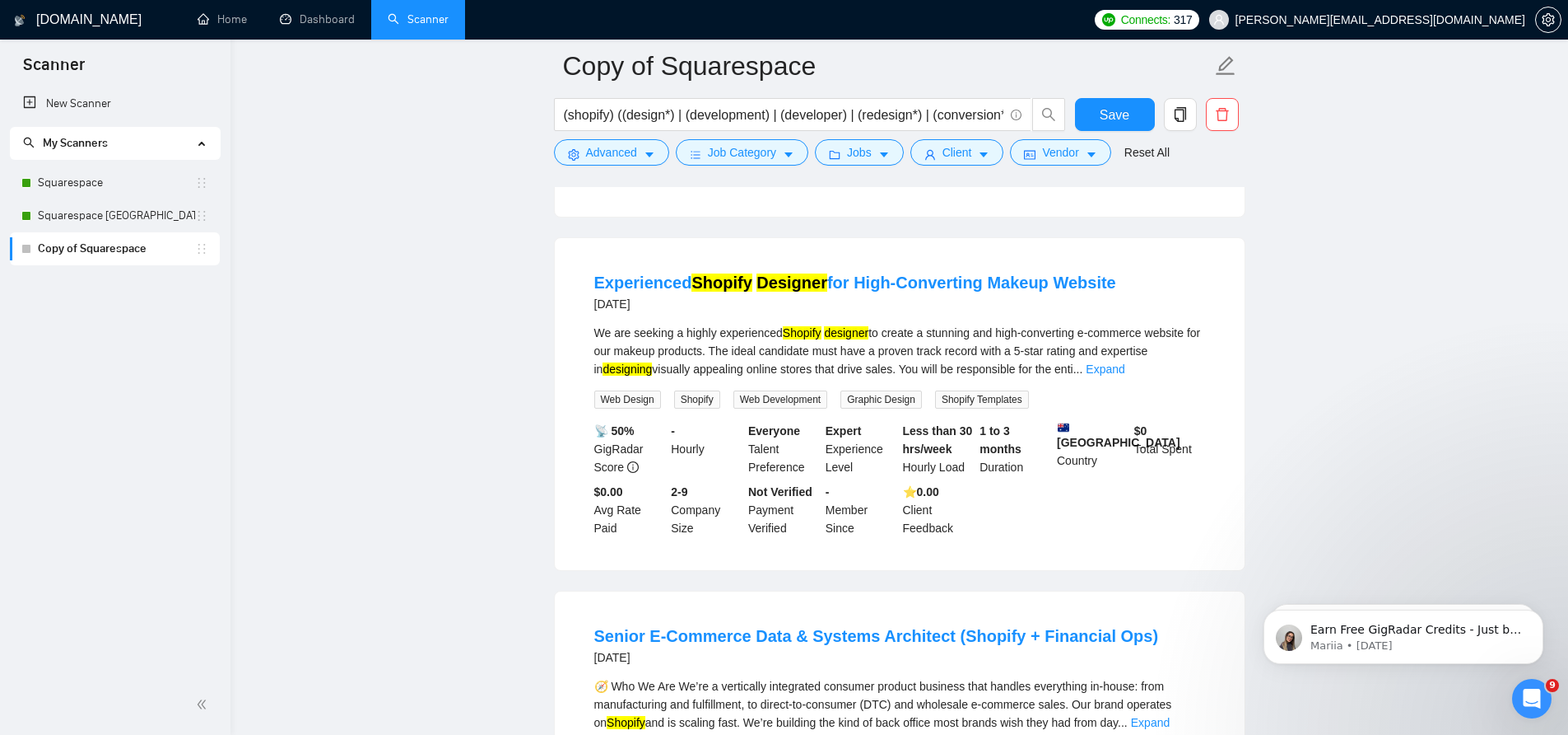
scroll to position [1632, 0]
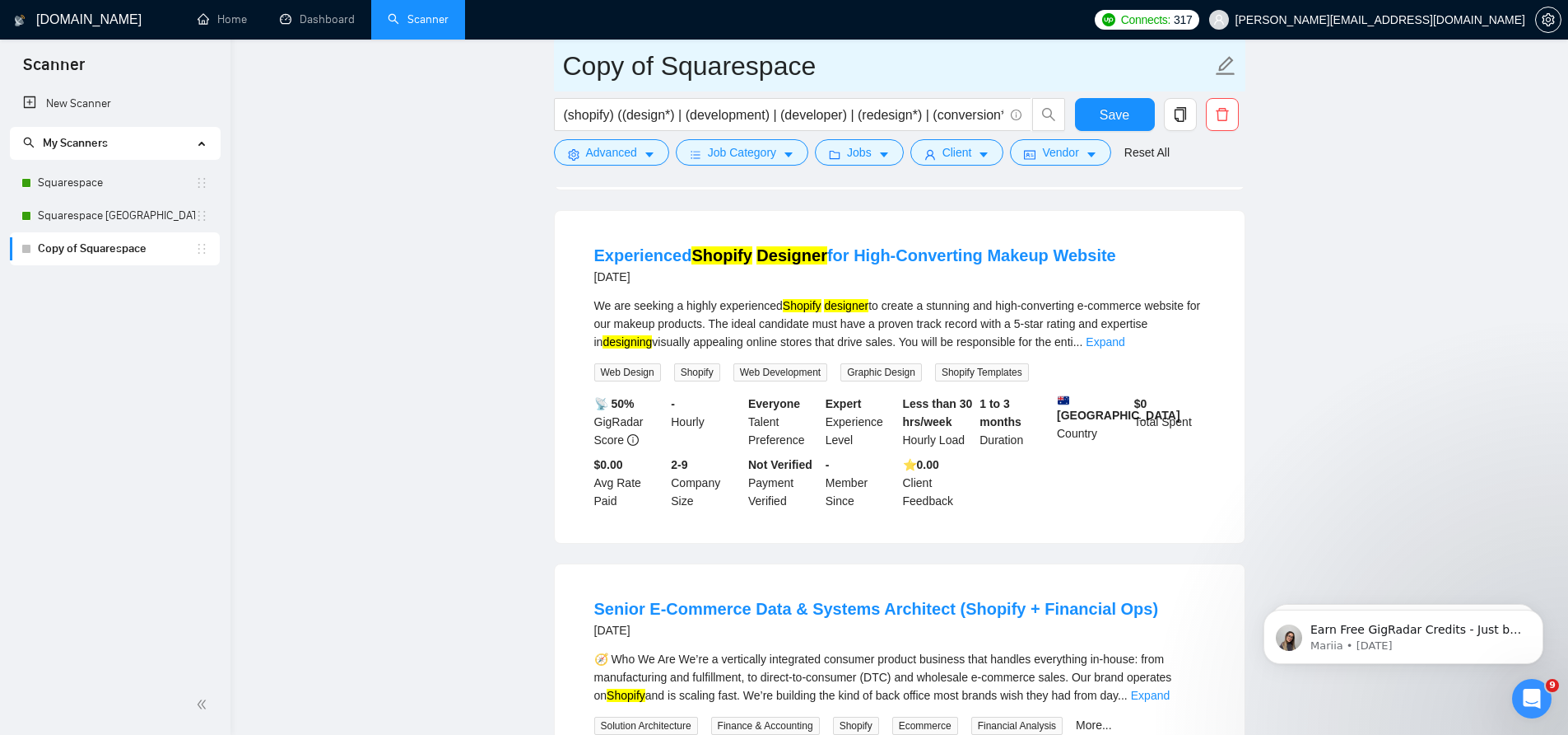
click at [707, 73] on input "Copy of Squarespace" at bounding box center [887, 66] width 648 height 42
type input "Shopify"
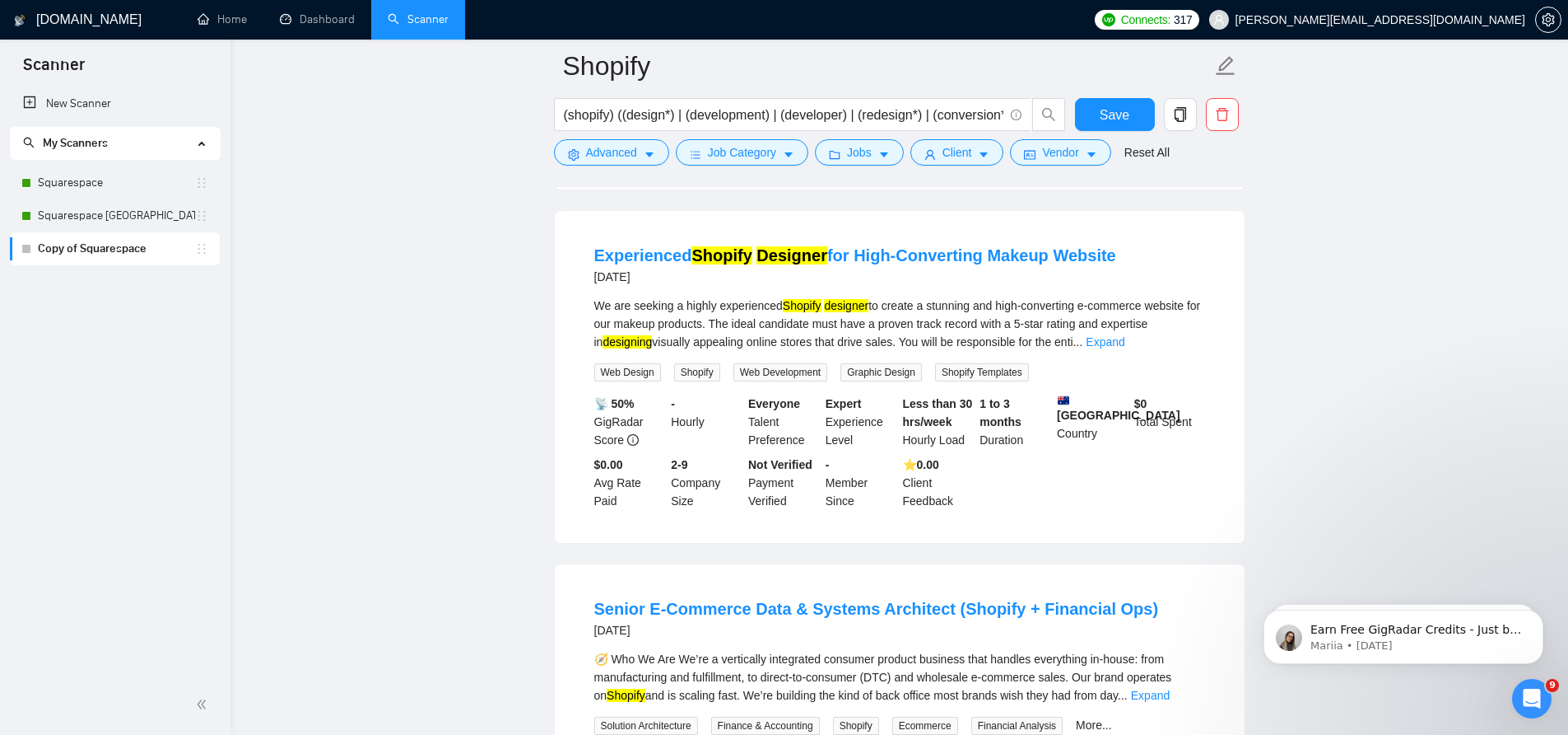
click at [467, 379] on main "Shopify (shopify) ((design*) | (development) | (developer) | (redesign*) | (con…" at bounding box center [899, 412] width 1285 height 3958
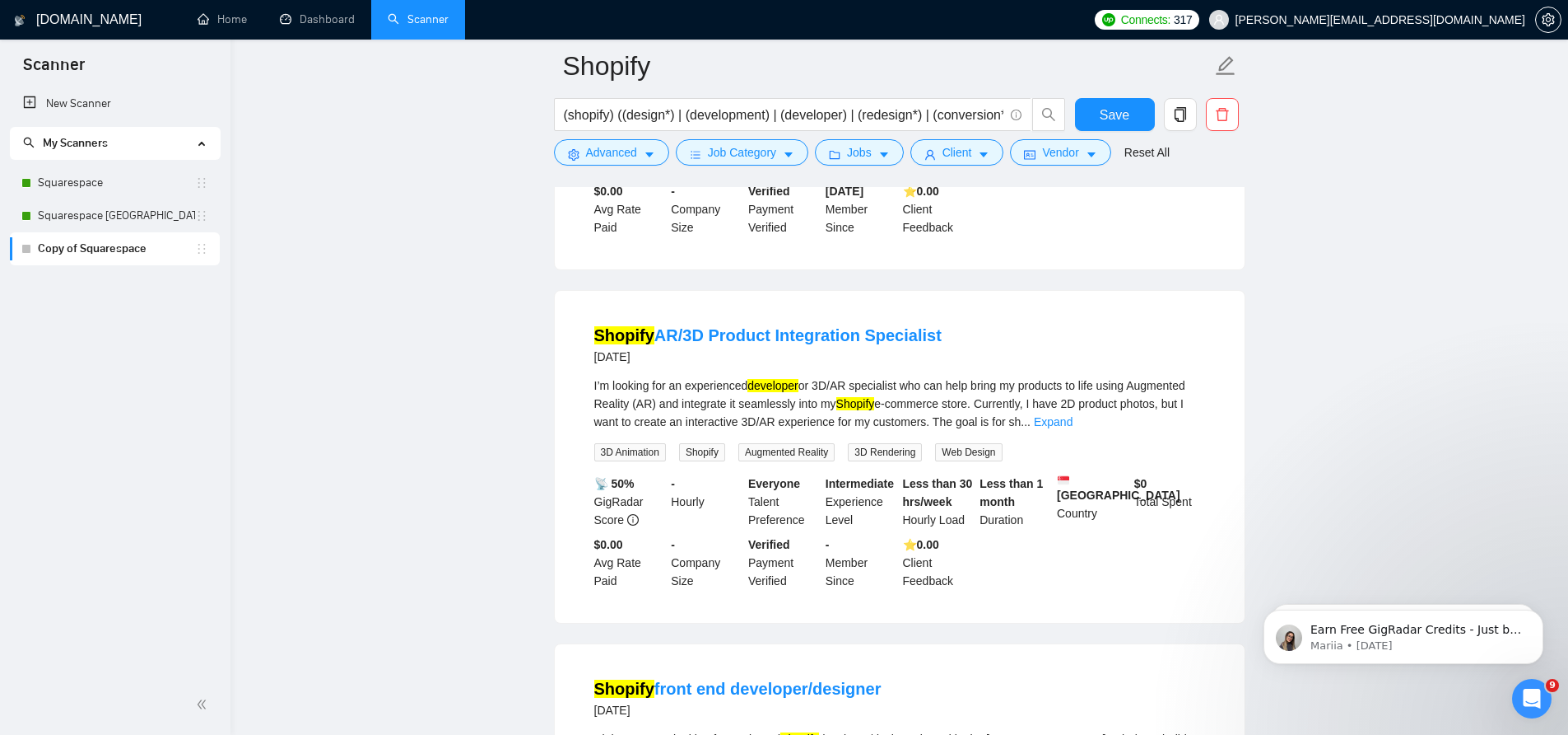
scroll to position [3333, 0]
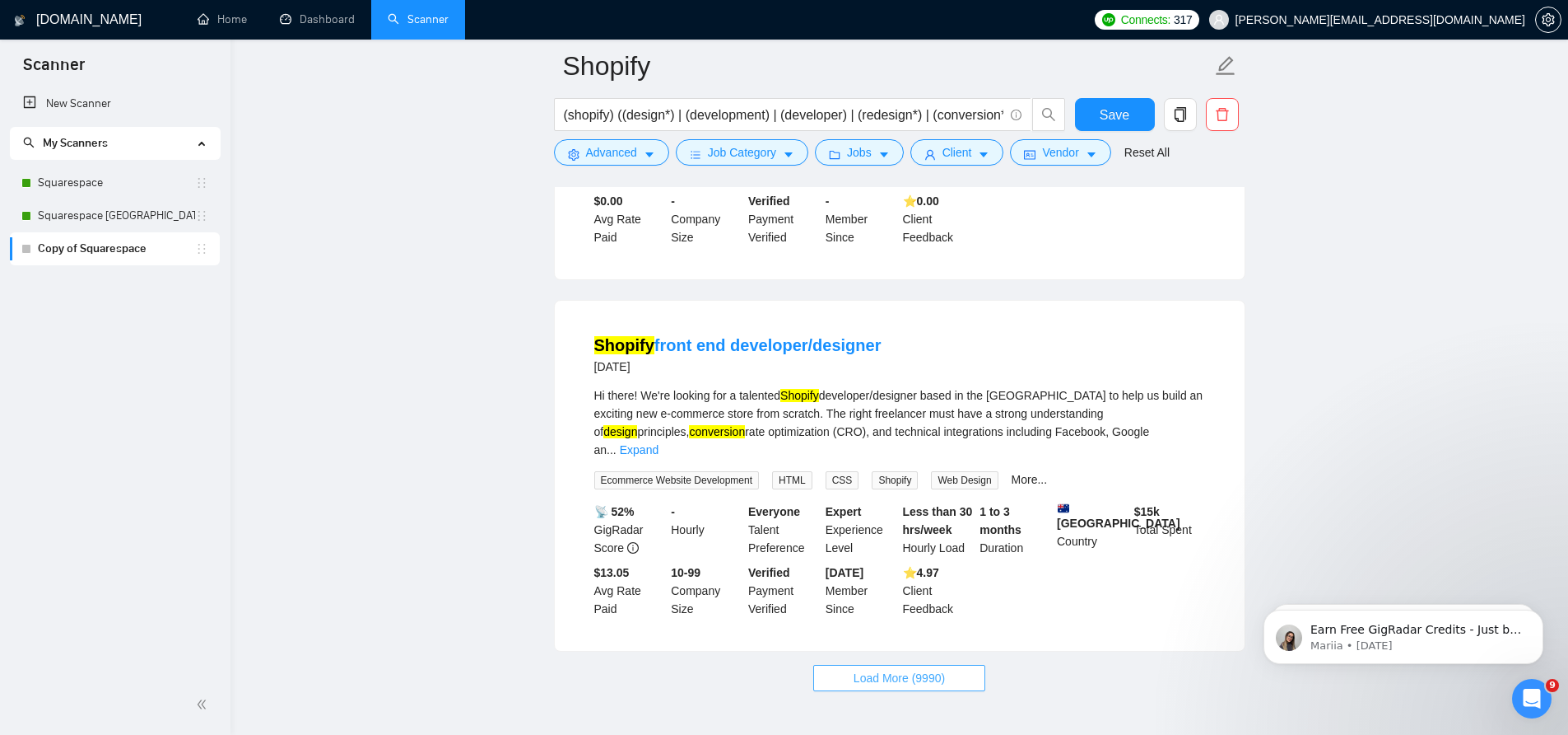
click at [936, 669] on span "Load More (9990)" at bounding box center [899, 678] width 91 height 18
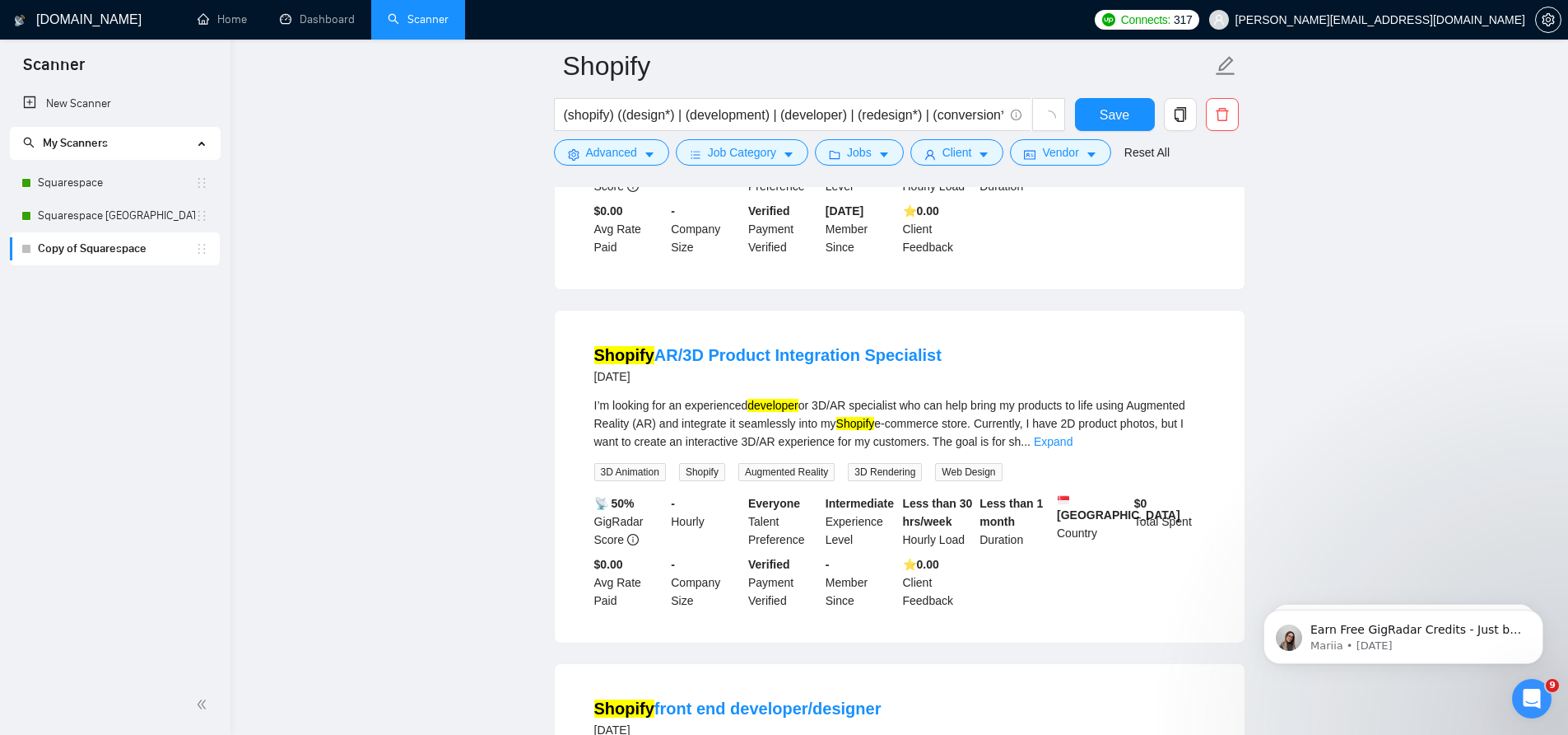
scroll to position [3351, 0]
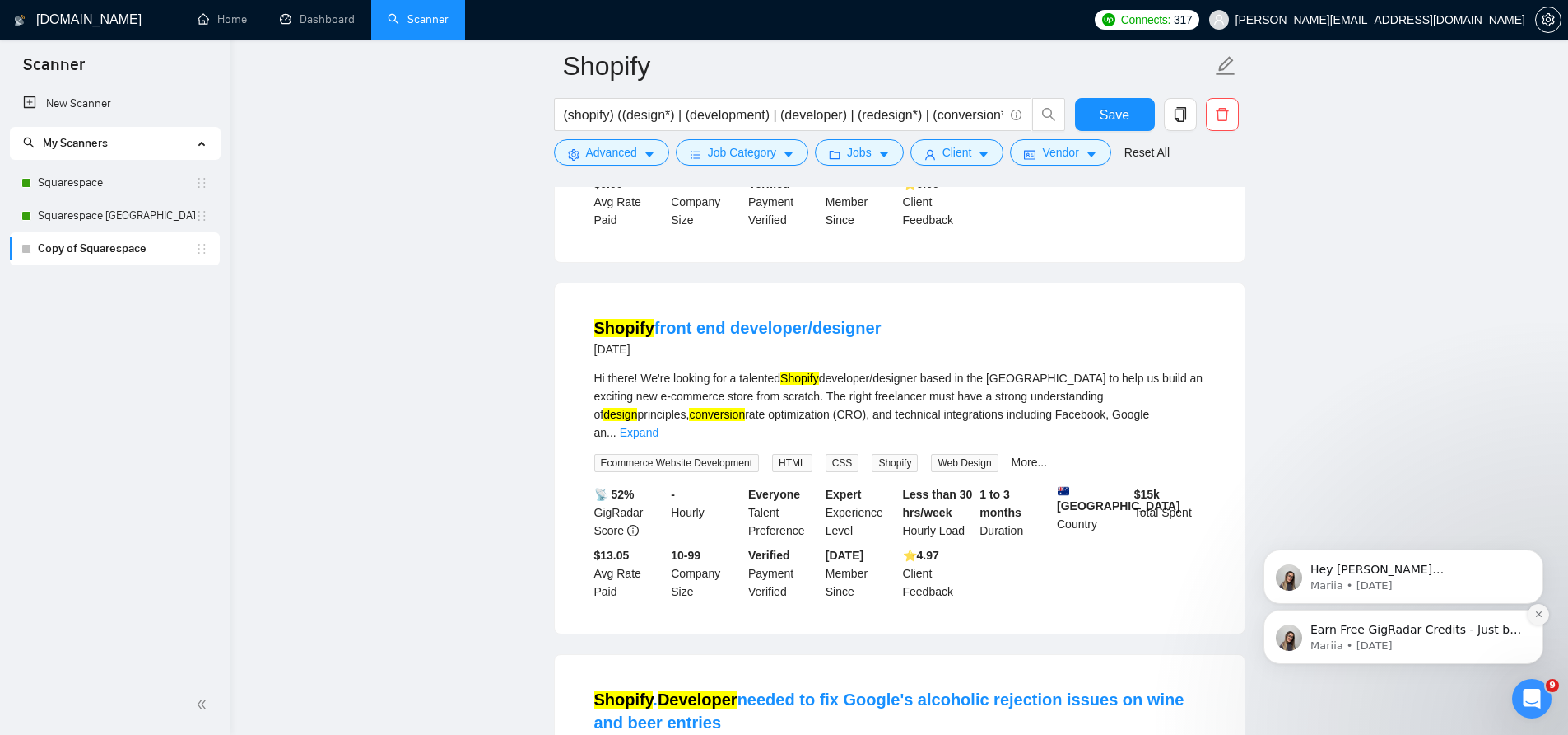
click at [1538, 614] on icon "Dismiss notification" at bounding box center [1538, 613] width 9 height 9
click at [1538, 615] on icon "Dismiss notification" at bounding box center [1538, 613] width 9 height 9
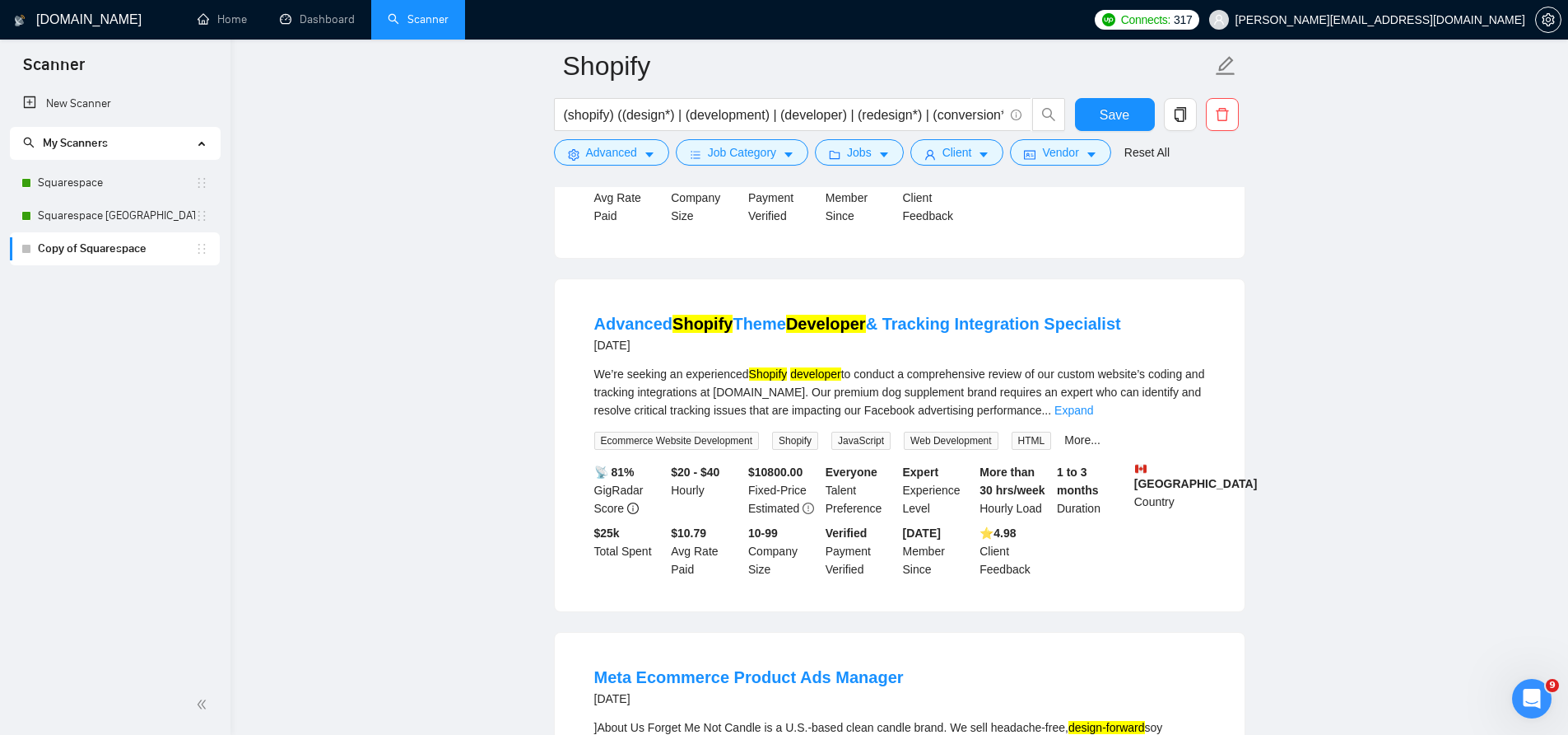
scroll to position [4817, 0]
click at [1096, 154] on icon "caret-down" at bounding box center [1092, 156] width 8 height 5
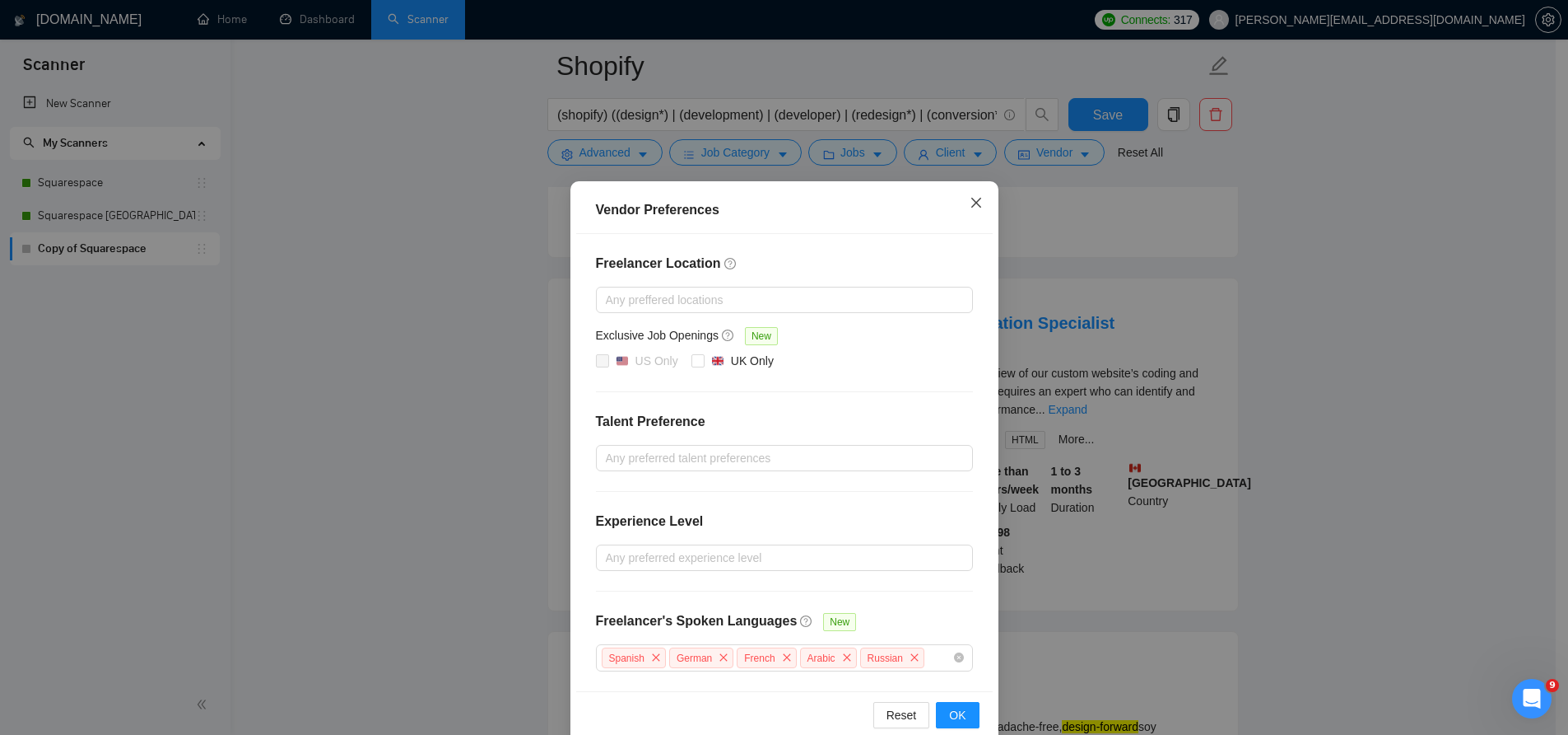
click at [976, 212] on span "Close" at bounding box center [976, 203] width 45 height 45
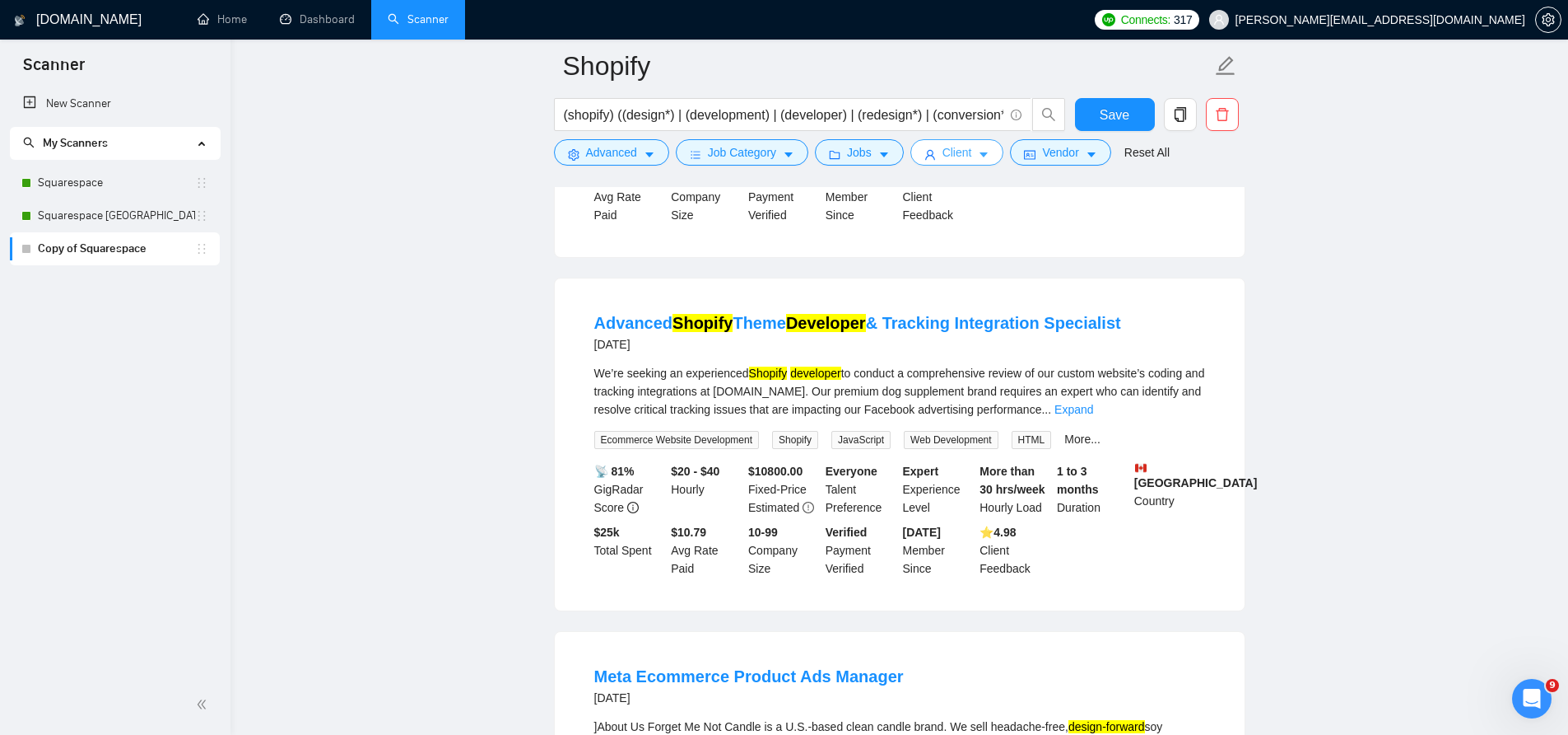
click at [990, 151] on icon "caret-down" at bounding box center [984, 156] width 12 height 12
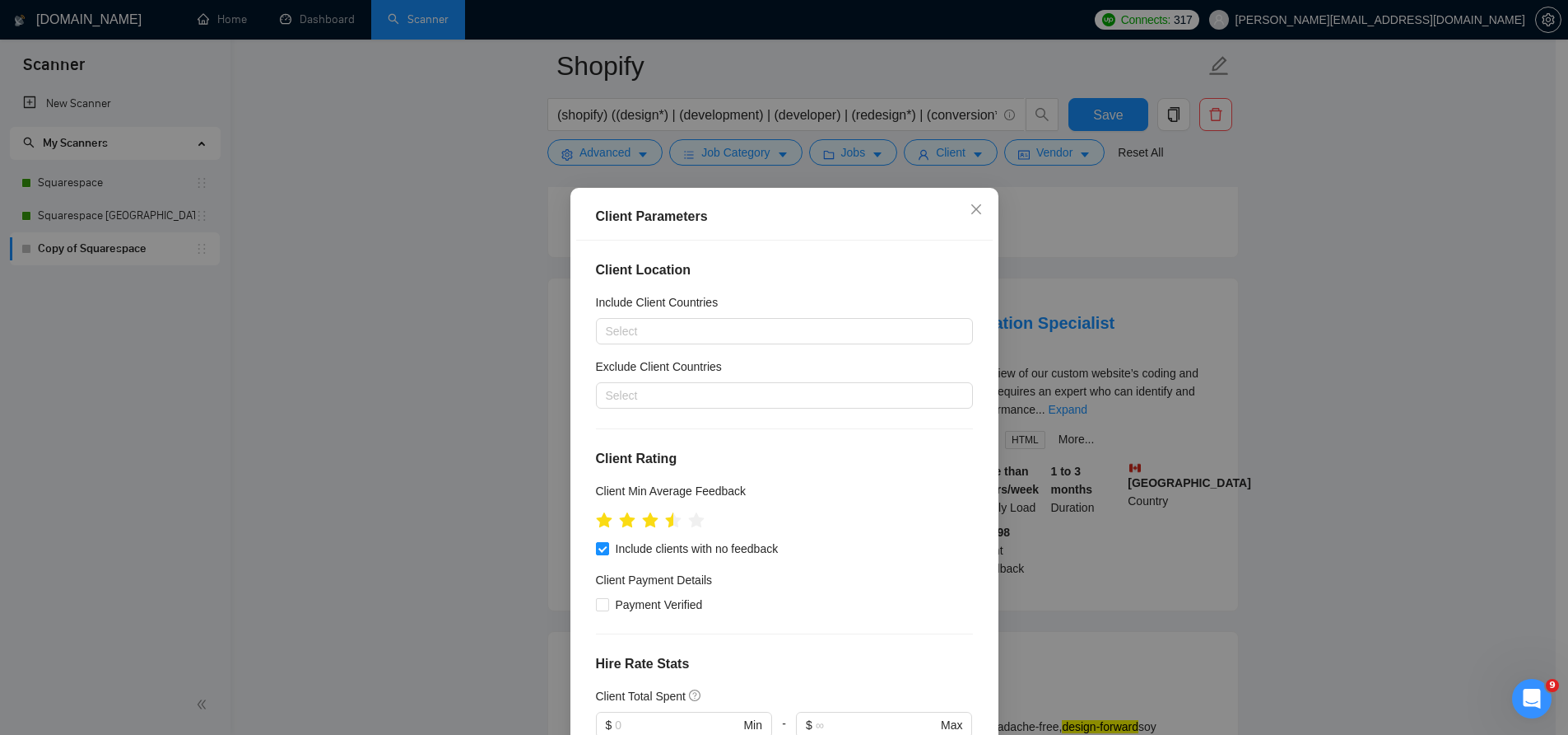
scroll to position [0, 0]
click at [970, 214] on icon "close" at bounding box center [976, 209] width 13 height 13
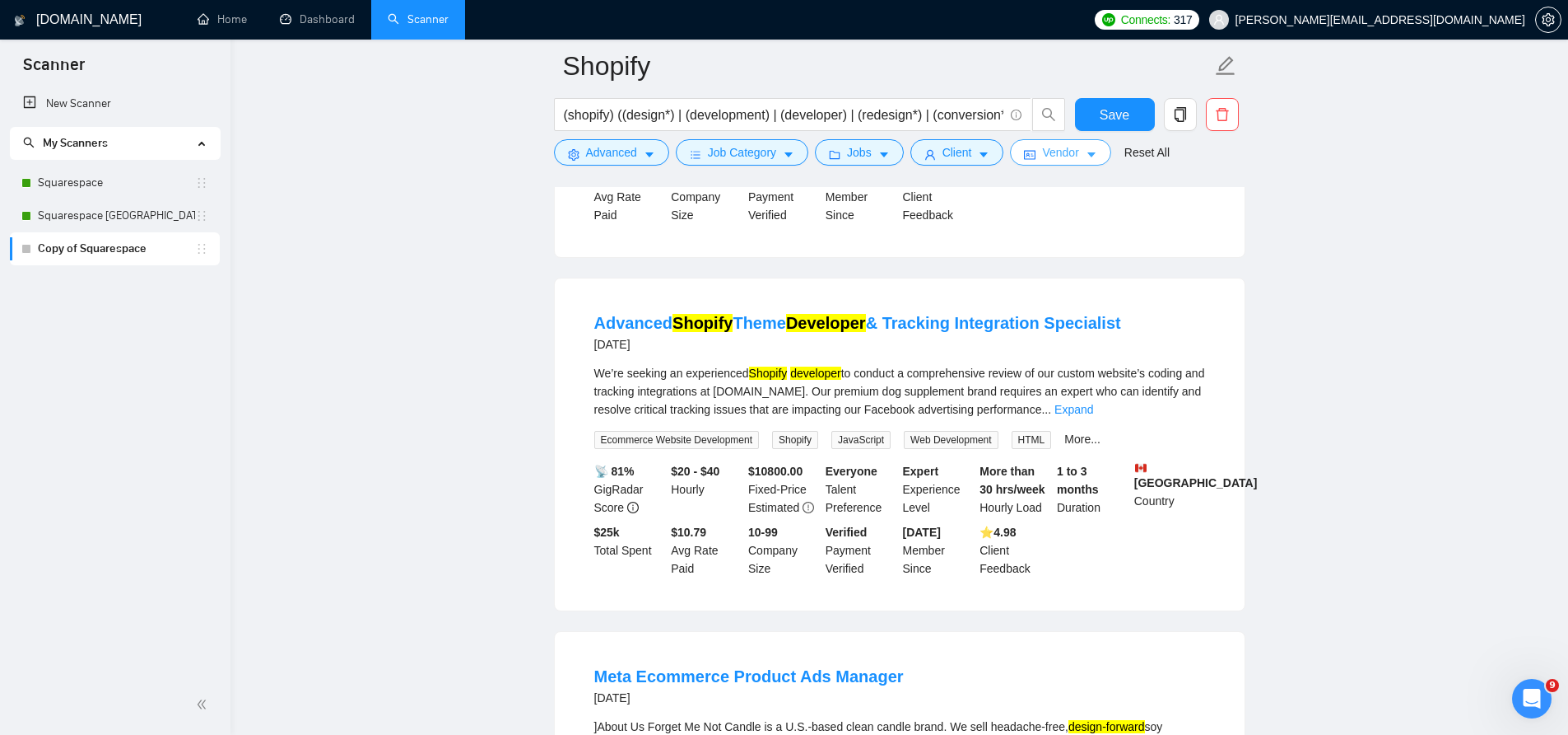
click at [1089, 159] on button "Vendor" at bounding box center [1059, 153] width 100 height 27
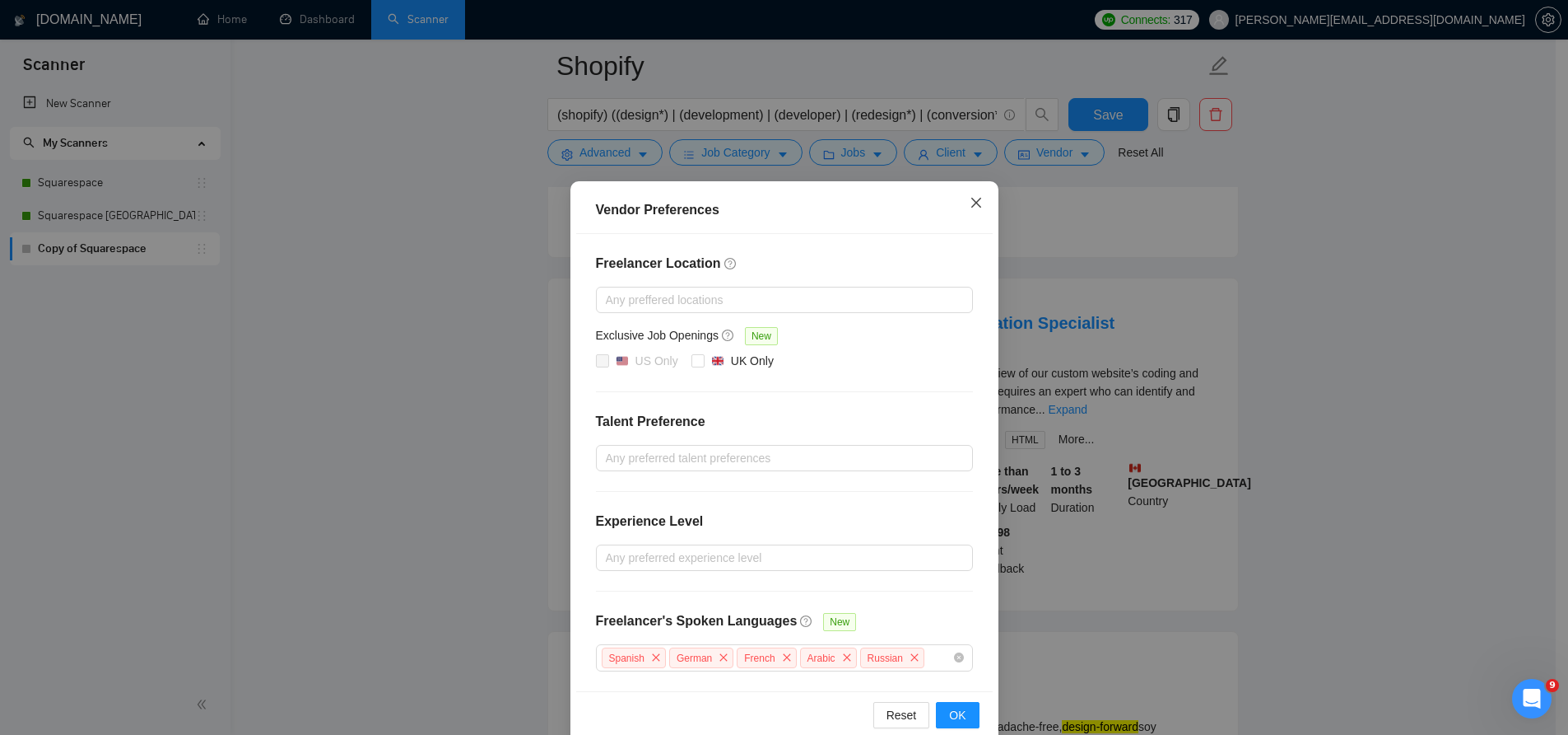
click at [971, 205] on icon "close" at bounding box center [976, 202] width 13 height 13
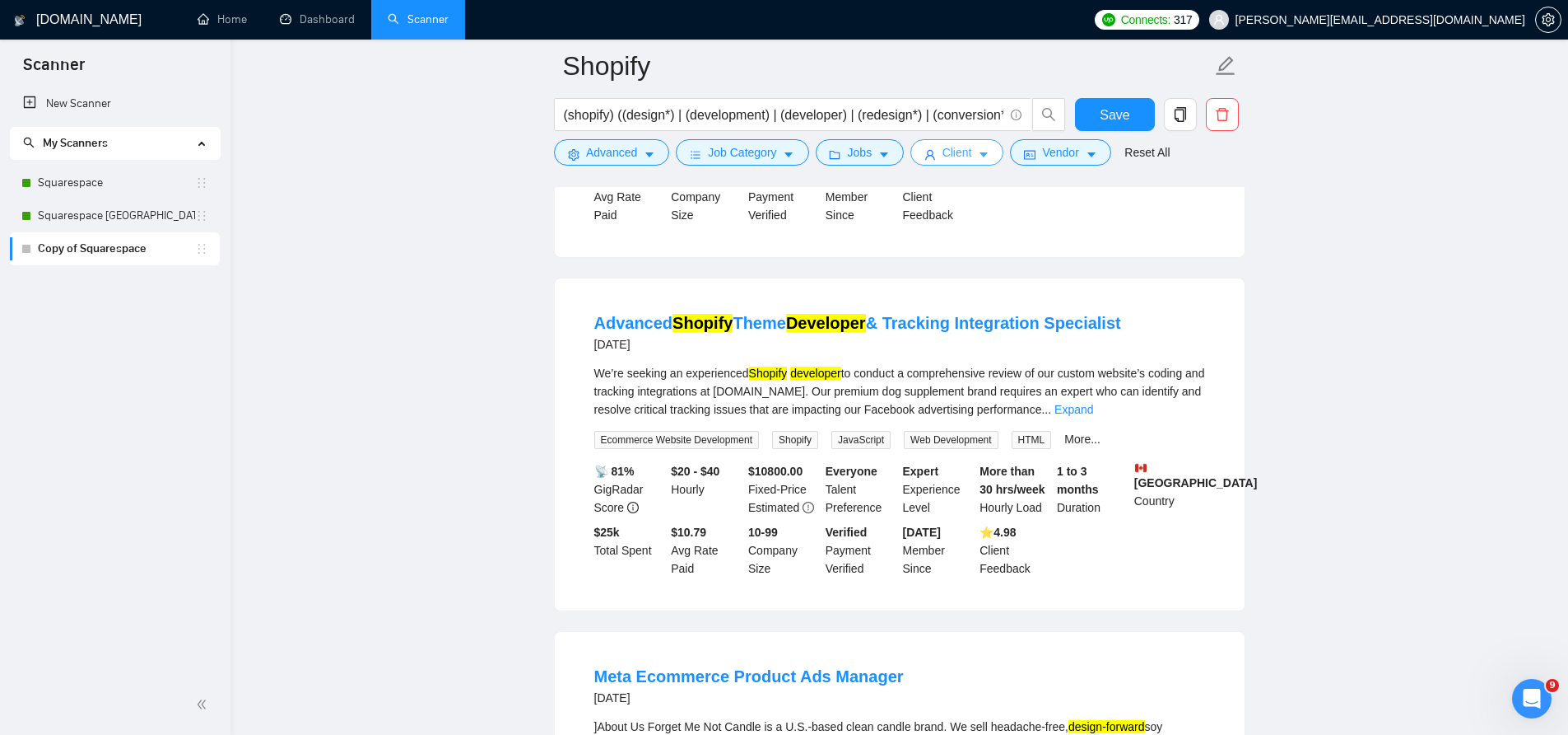
click at [969, 153] on span "Client" at bounding box center [957, 153] width 30 height 18
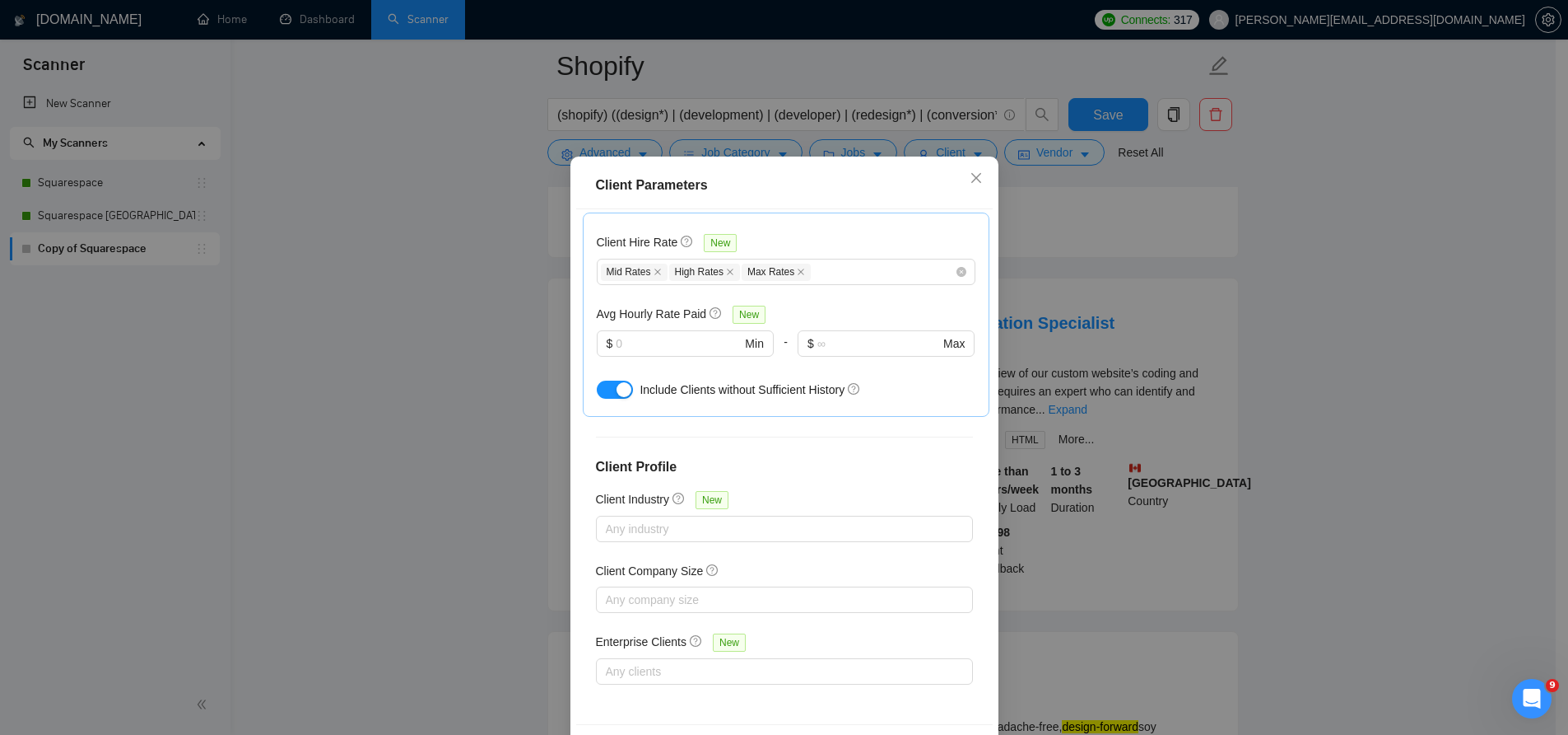
scroll to position [94, 0]
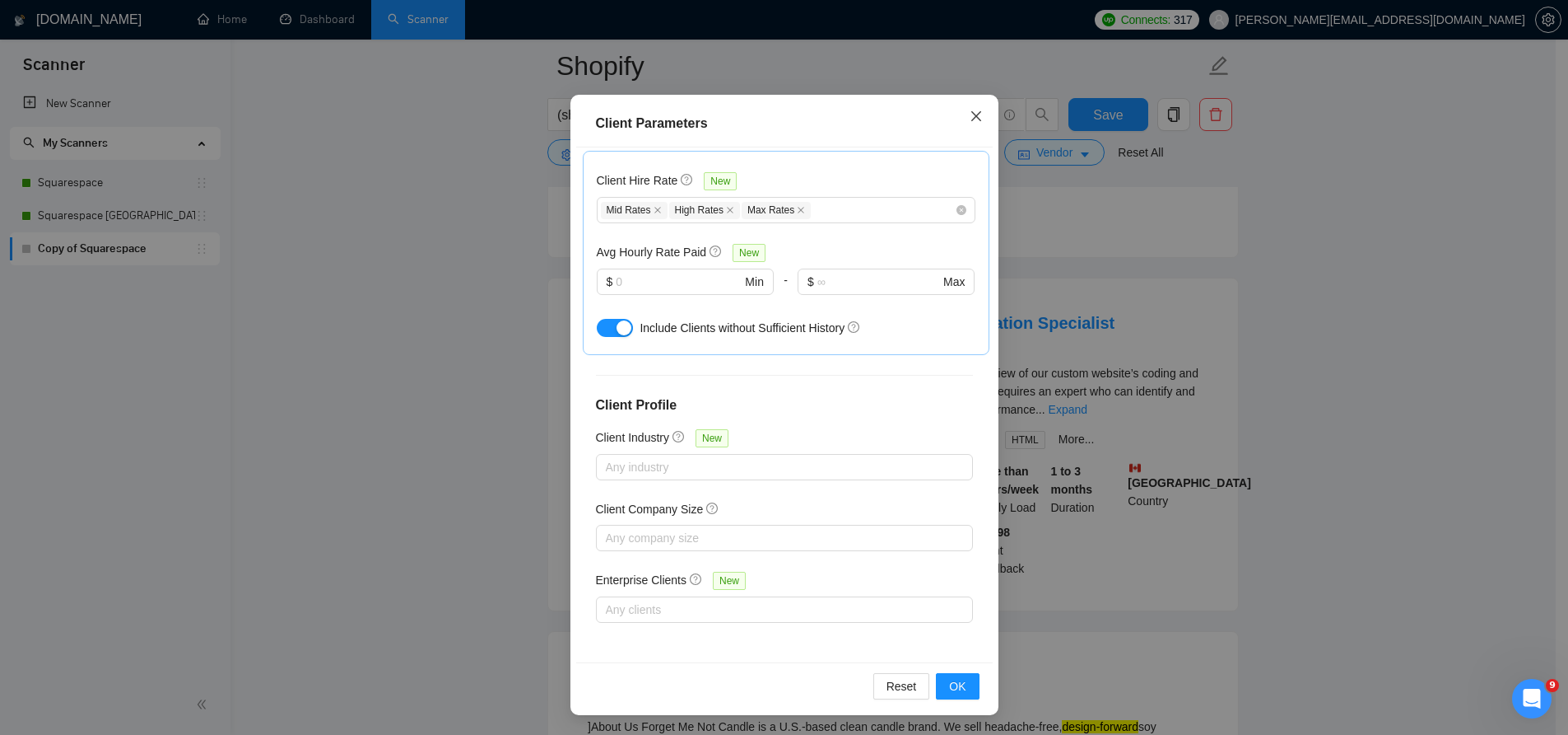
click at [970, 110] on icon "close" at bounding box center [976, 116] width 13 height 13
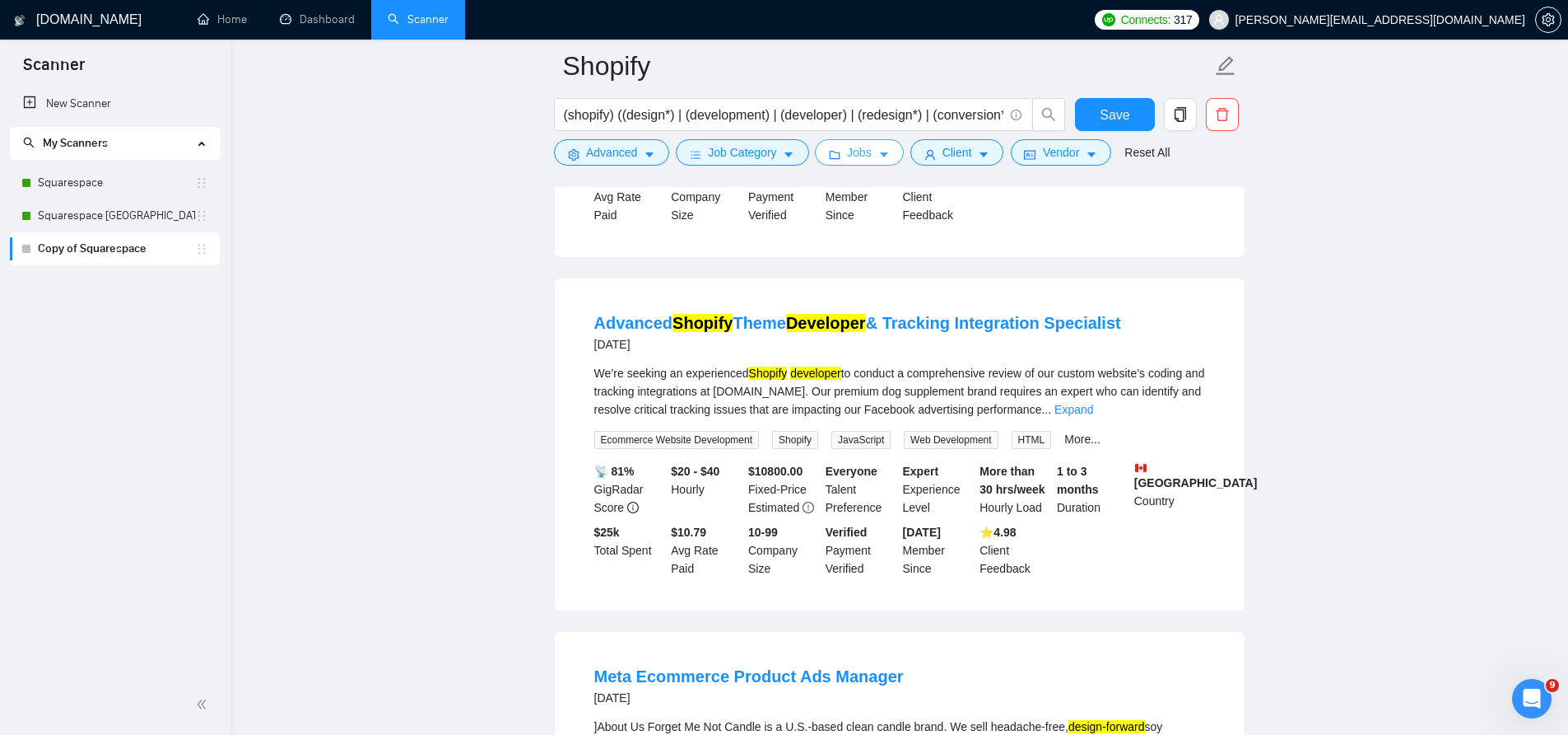
click at [878, 159] on button "Jobs" at bounding box center [859, 153] width 89 height 27
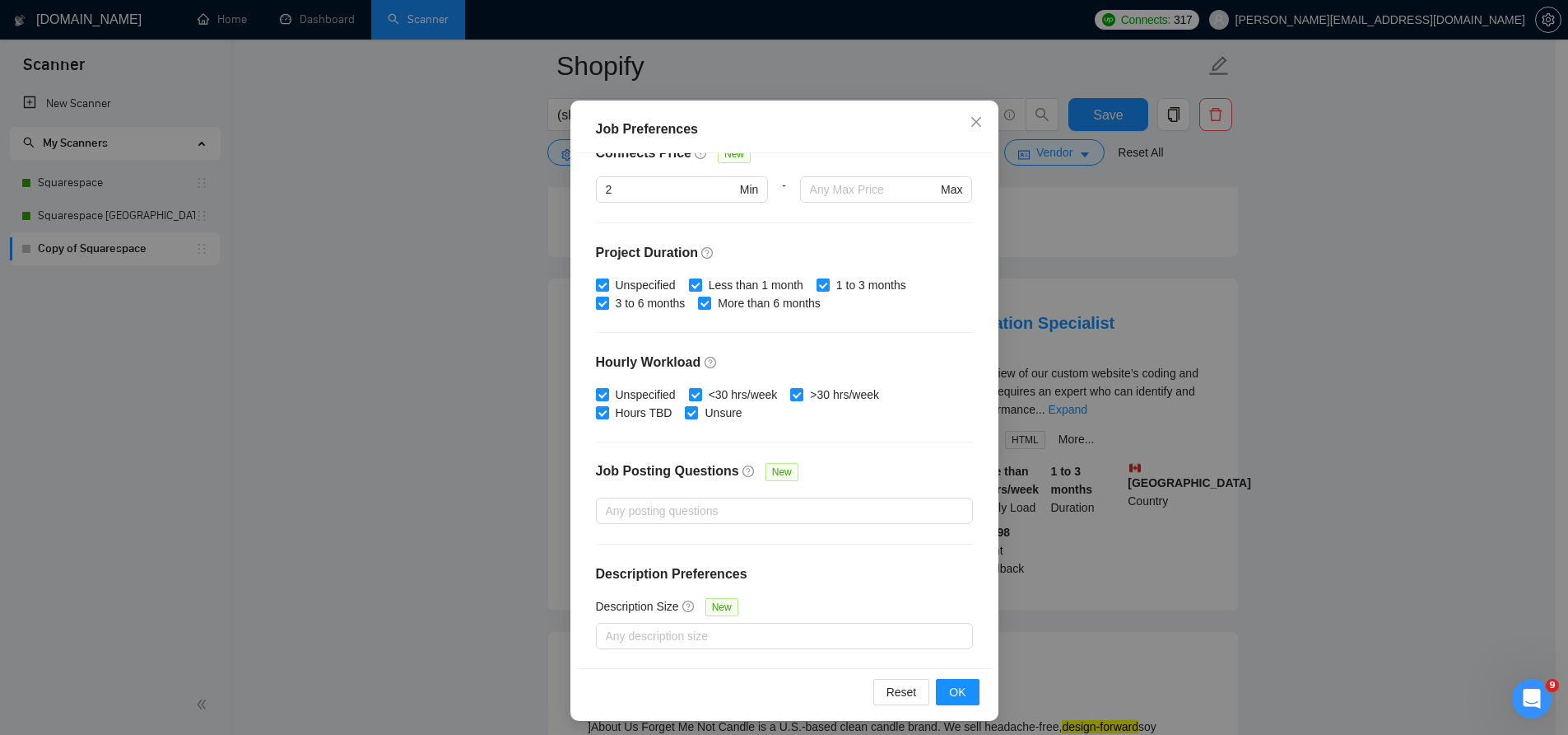
scroll to position [94, 0]
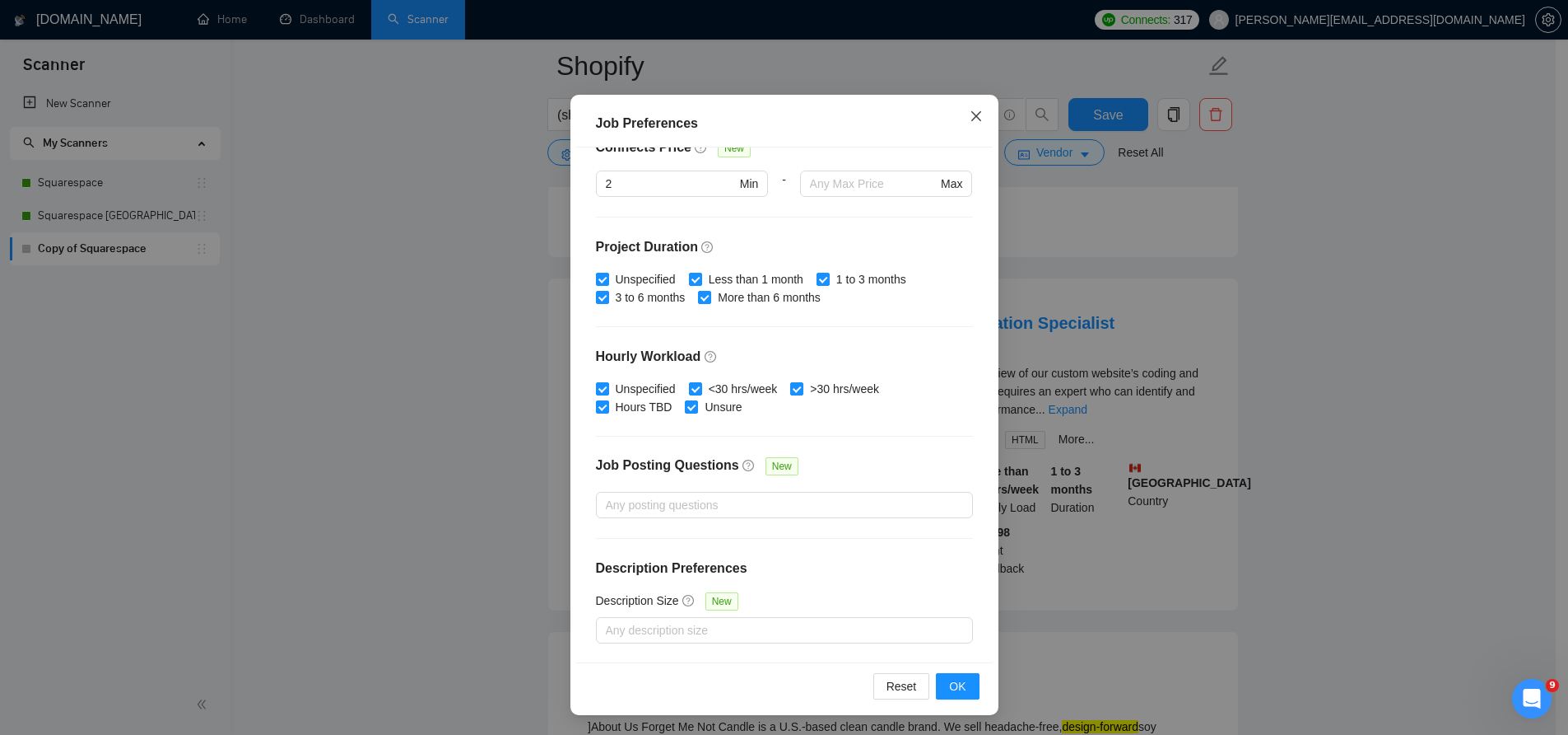
click at [970, 110] on icon "close" at bounding box center [976, 116] width 13 height 13
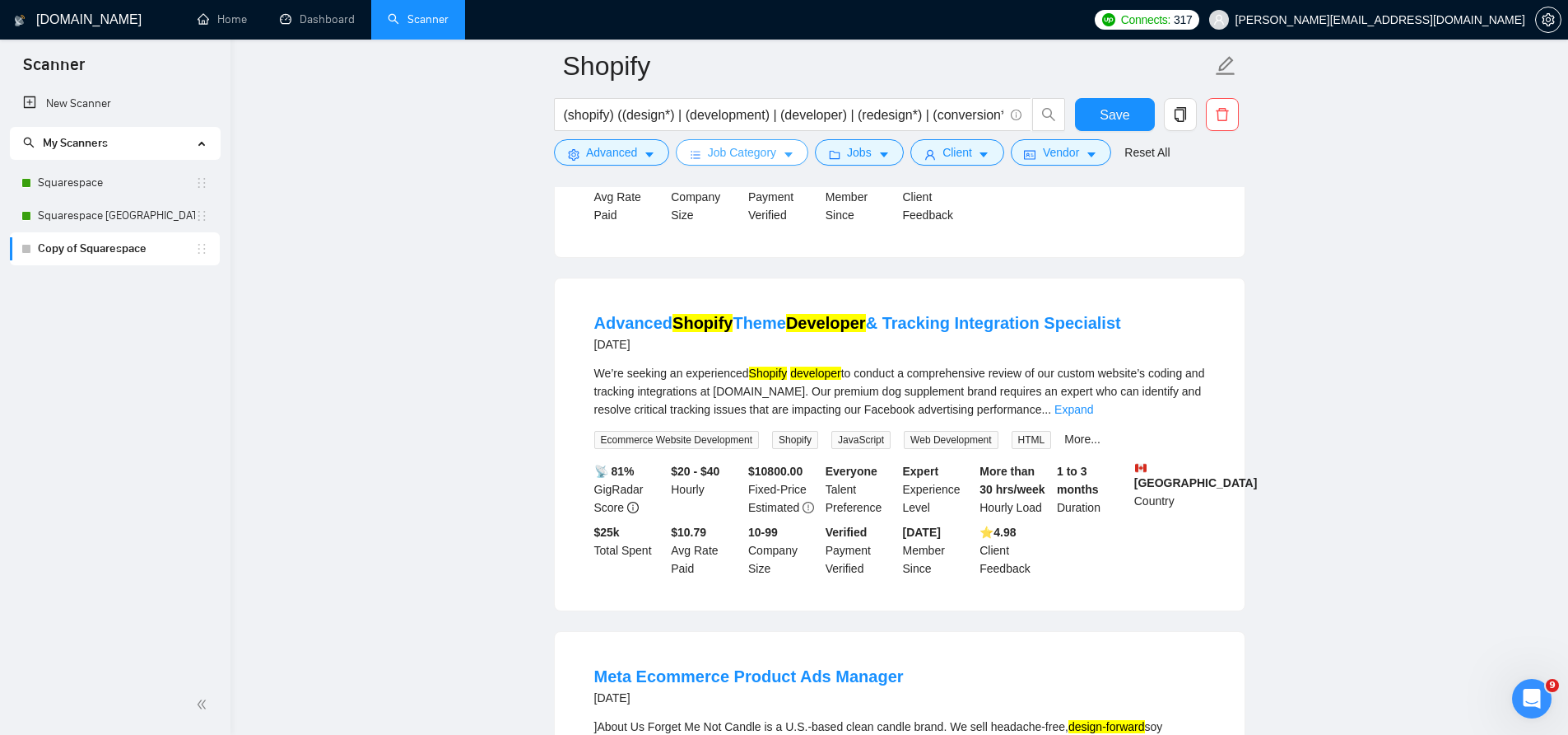
click at [744, 151] on span "Job Category" at bounding box center [741, 153] width 68 height 18
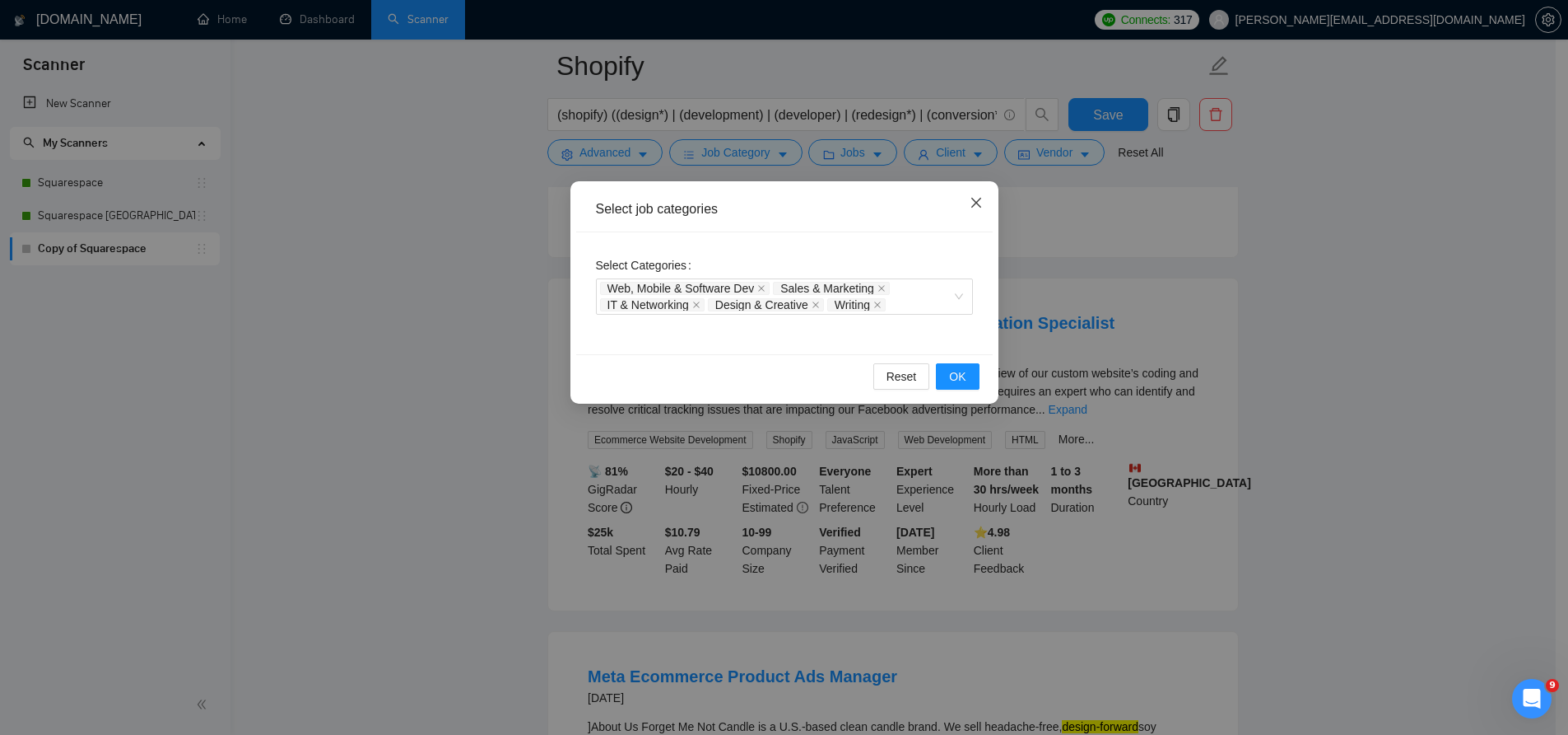
click at [978, 209] on icon "close" at bounding box center [976, 202] width 13 height 13
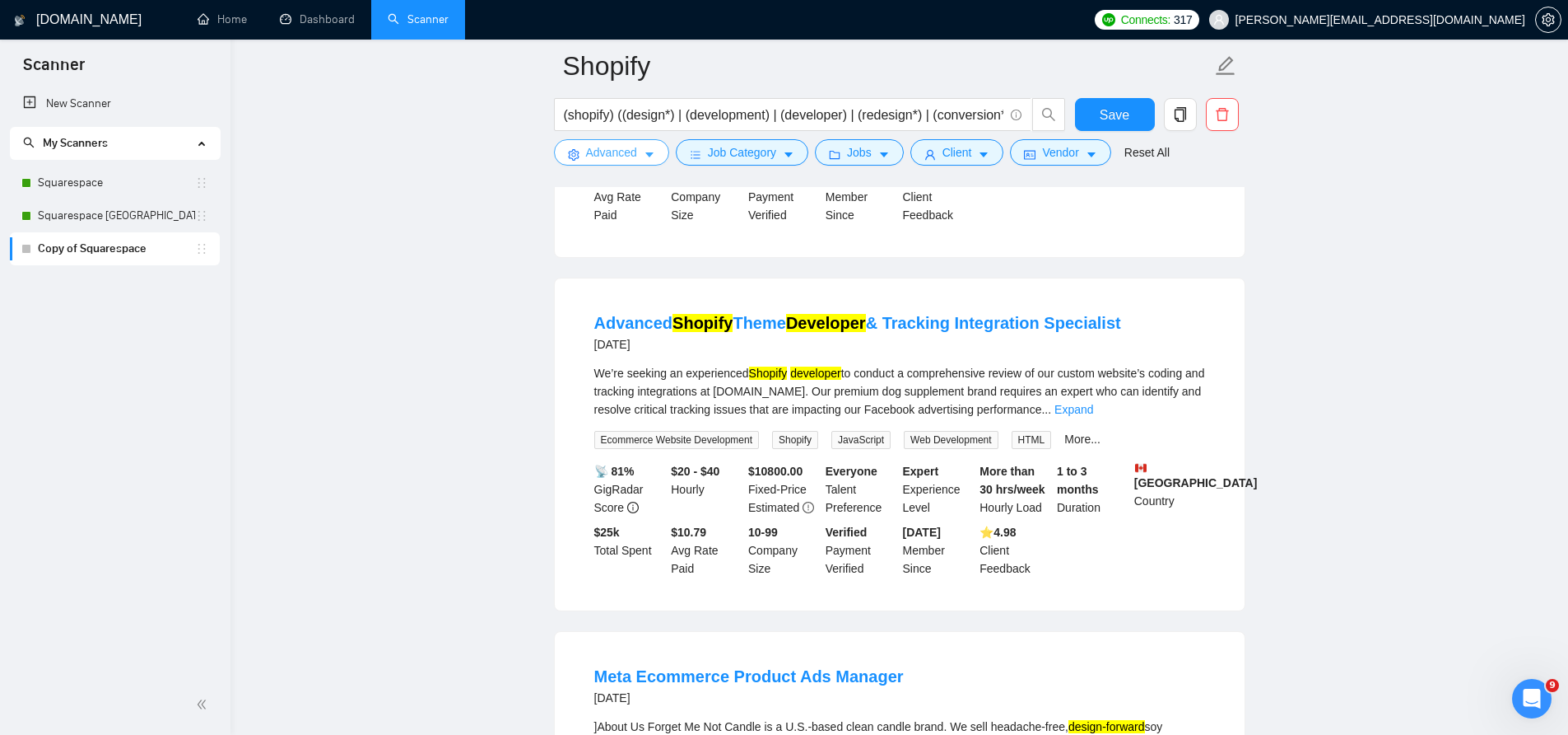
click at [634, 156] on span "Advanced" at bounding box center [612, 153] width 51 height 18
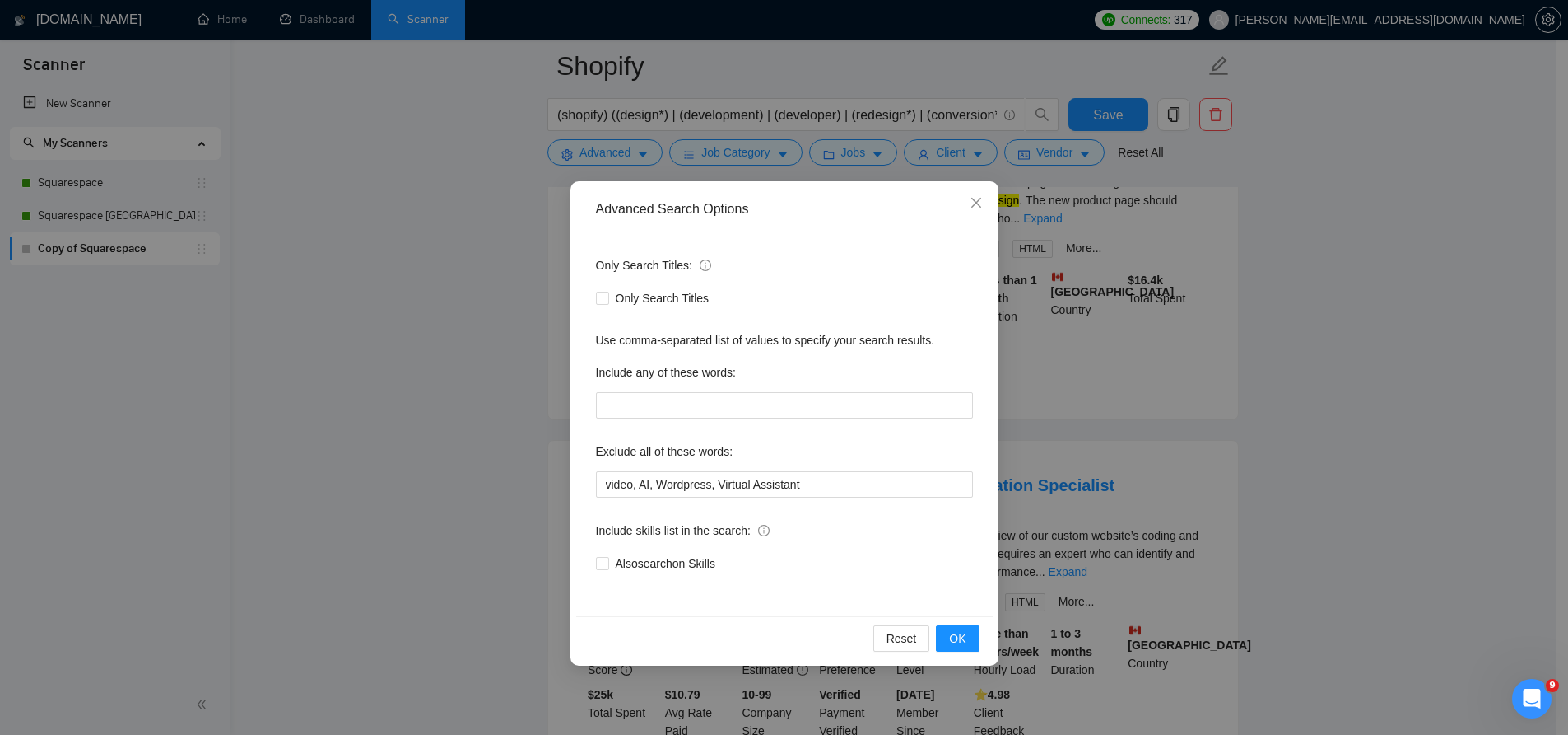
scroll to position [4654, 0]
click at [973, 204] on icon "close" at bounding box center [976, 202] width 13 height 13
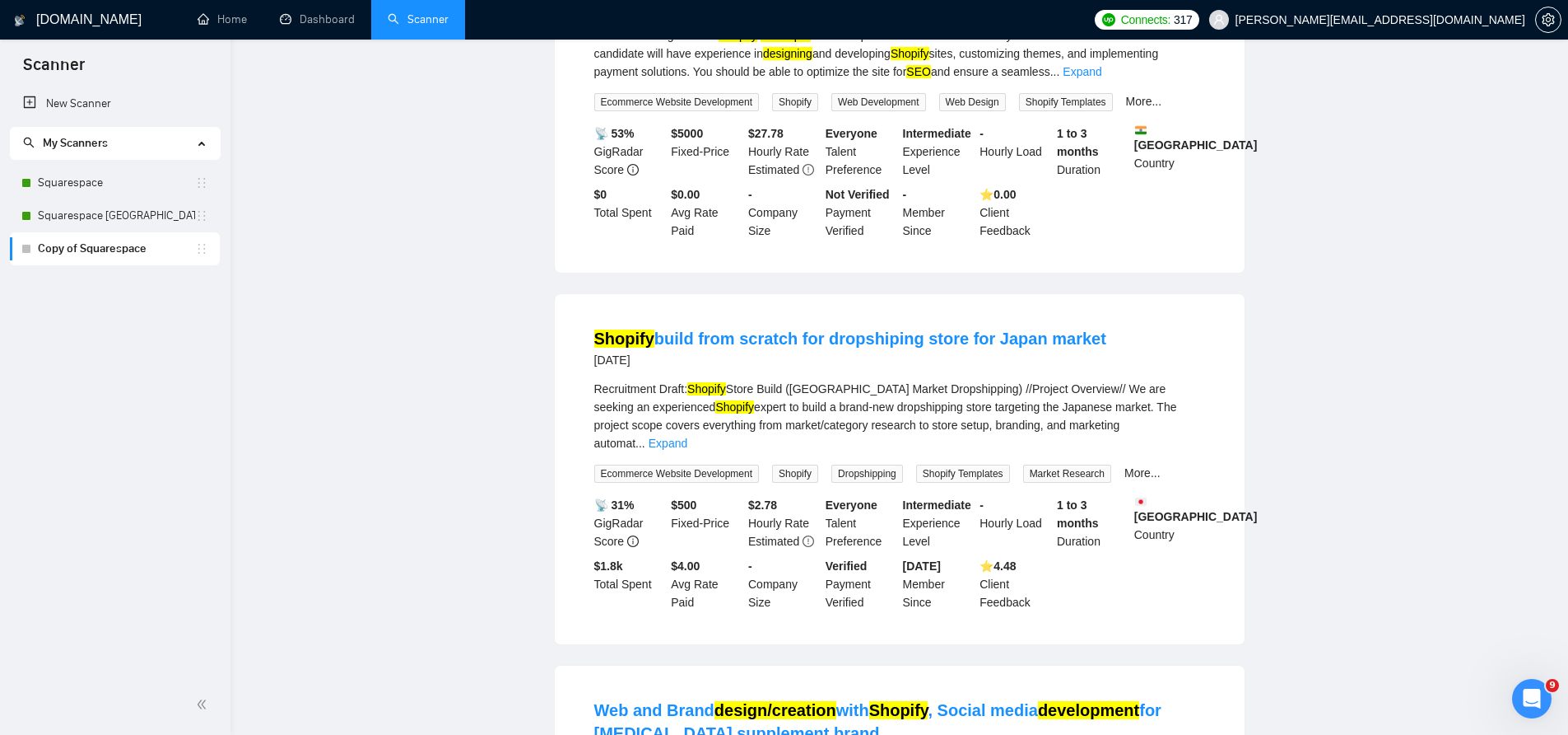
scroll to position [0, 0]
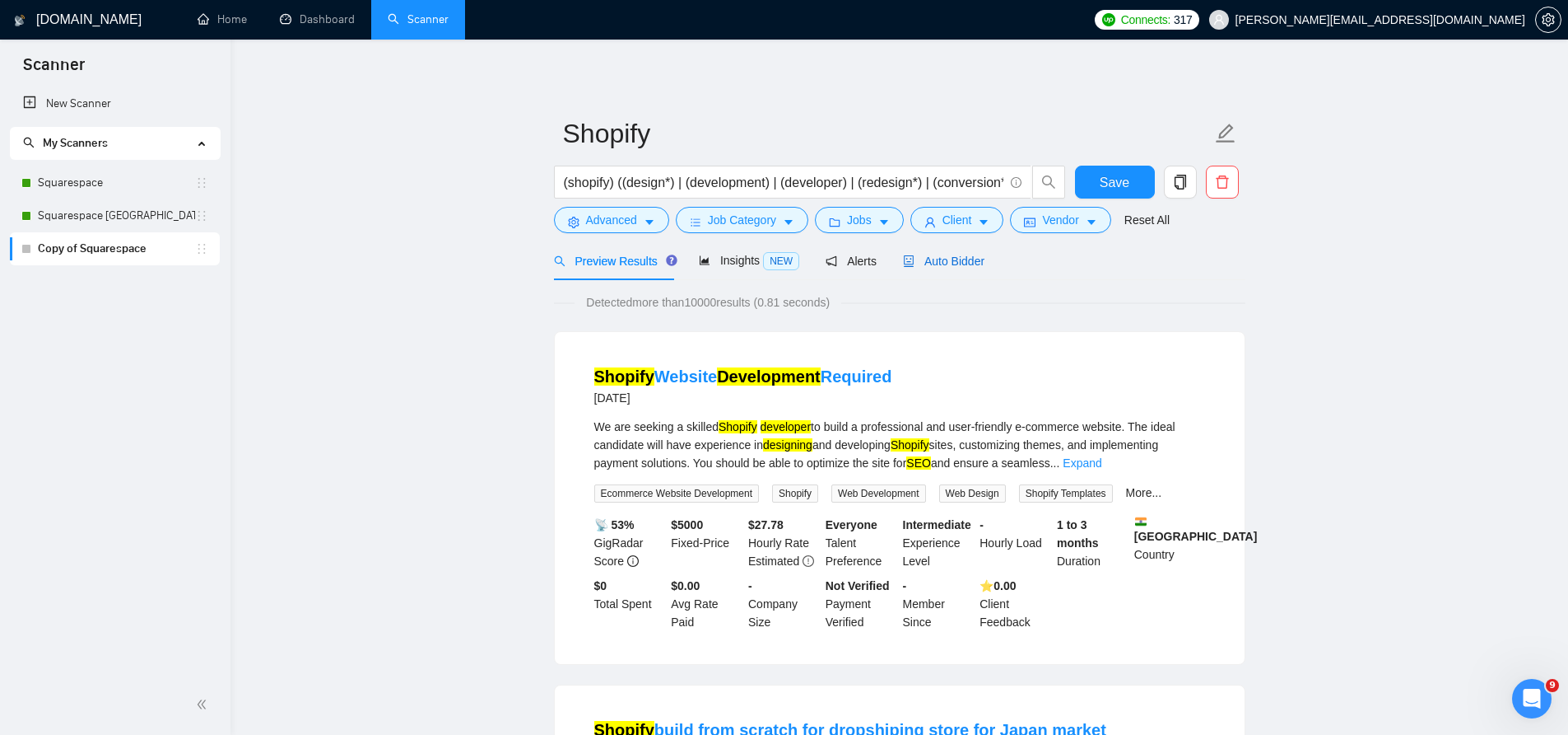
click at [951, 264] on span "Auto Bidder" at bounding box center [943, 261] width 81 height 13
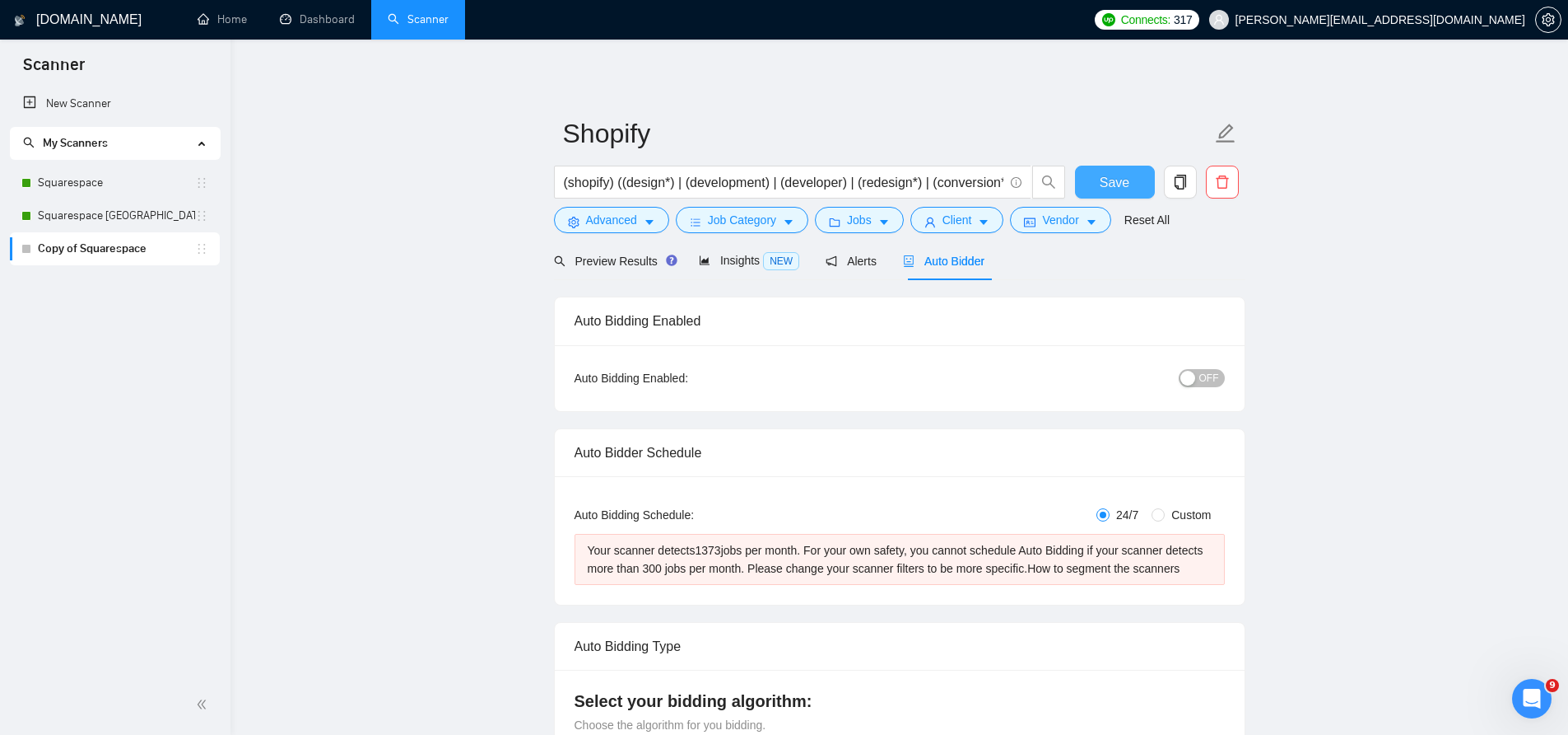
click at [1120, 193] on button "Save" at bounding box center [1115, 181] width 80 height 33
